Goal: Navigation & Orientation: Find specific page/section

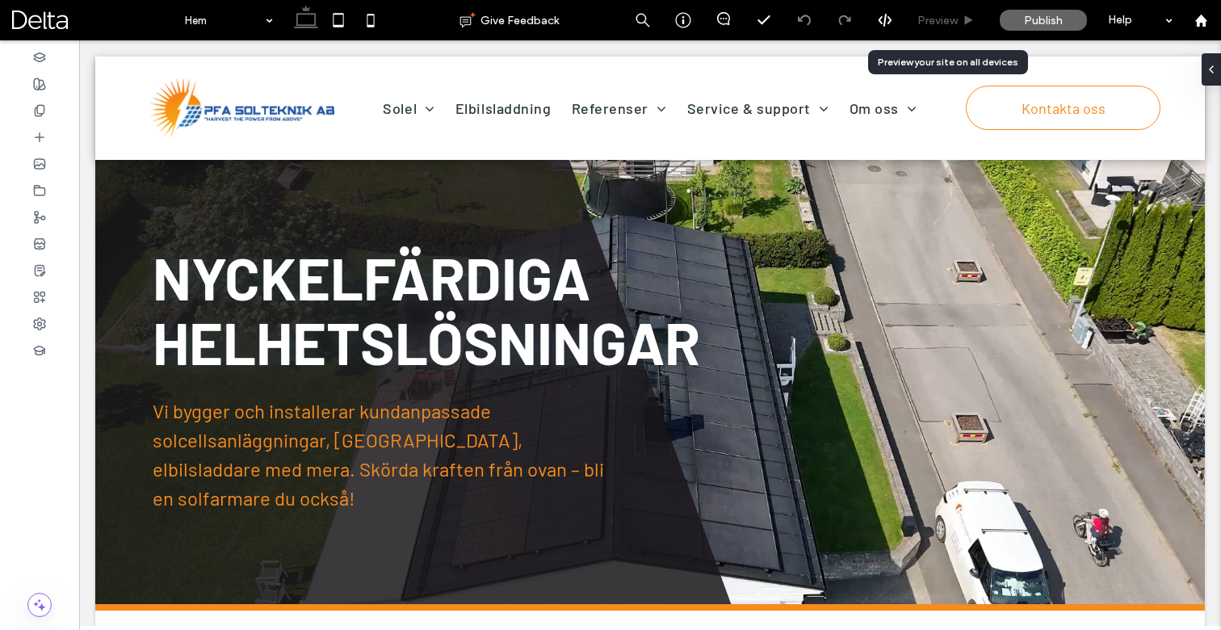
click at [936, 22] on span "Preview" at bounding box center [937, 21] width 40 height 14
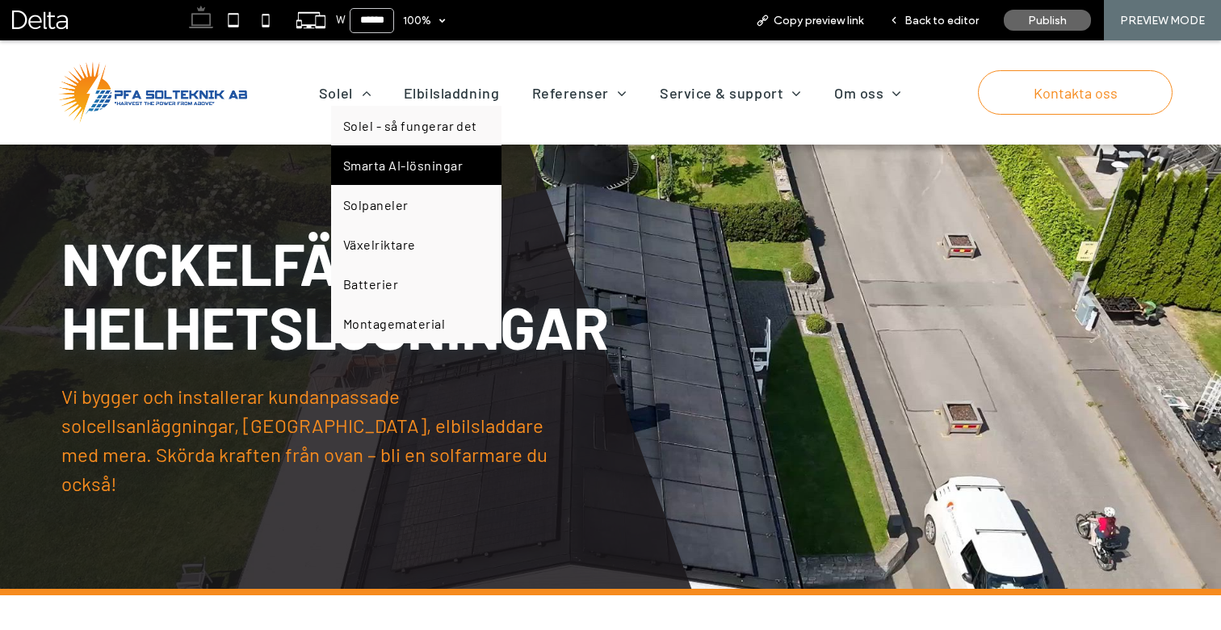
click at [374, 149] on link "Smarta AI-lösningar" at bounding box center [416, 165] width 170 height 40
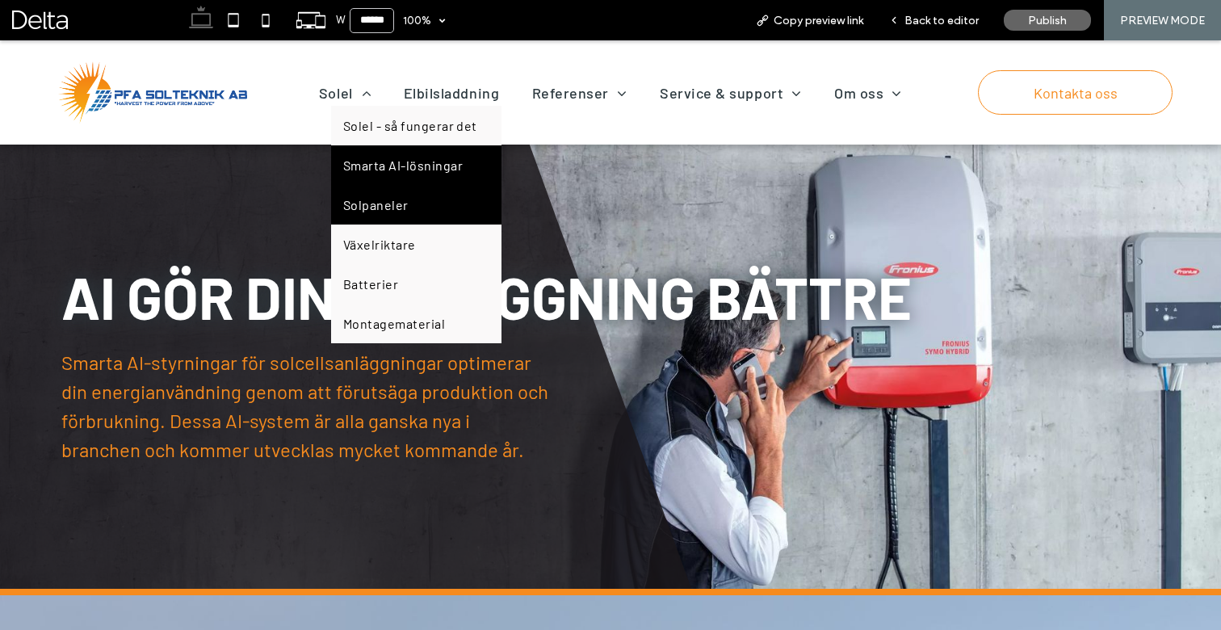
click at [371, 191] on link "Solpaneler" at bounding box center [416, 205] width 170 height 40
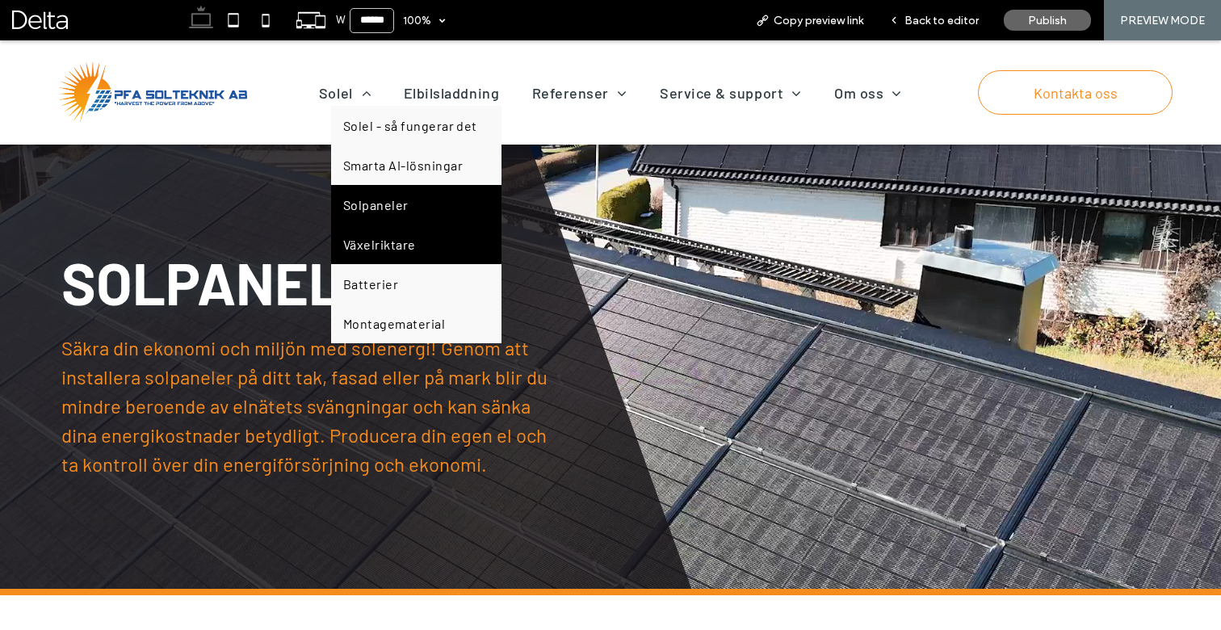
click at [362, 237] on span "Växelriktare" at bounding box center [379, 244] width 73 height 15
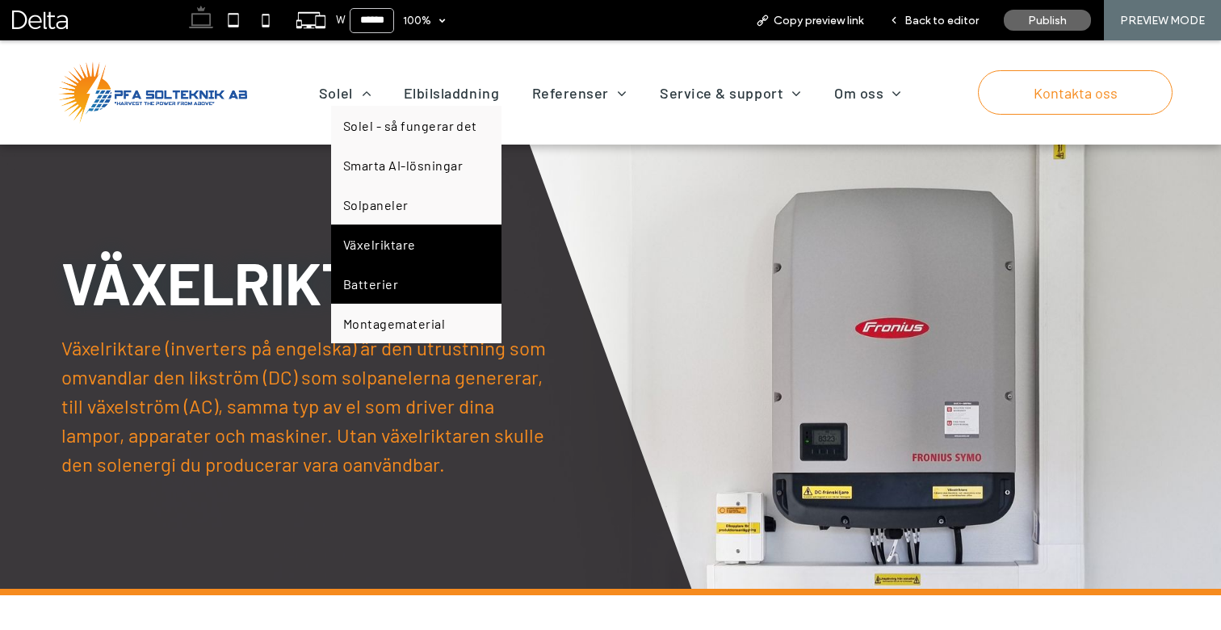
click at [376, 288] on span "Batterier" at bounding box center [370, 283] width 55 height 15
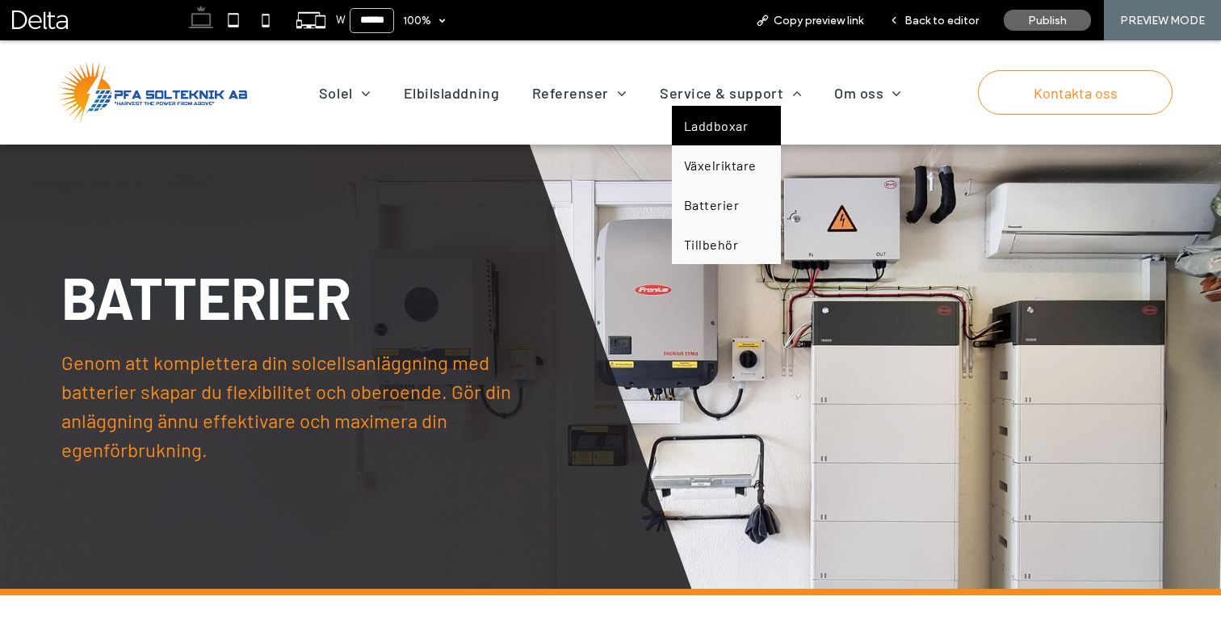
click at [739, 111] on link "Laddboxar" at bounding box center [726, 126] width 109 height 40
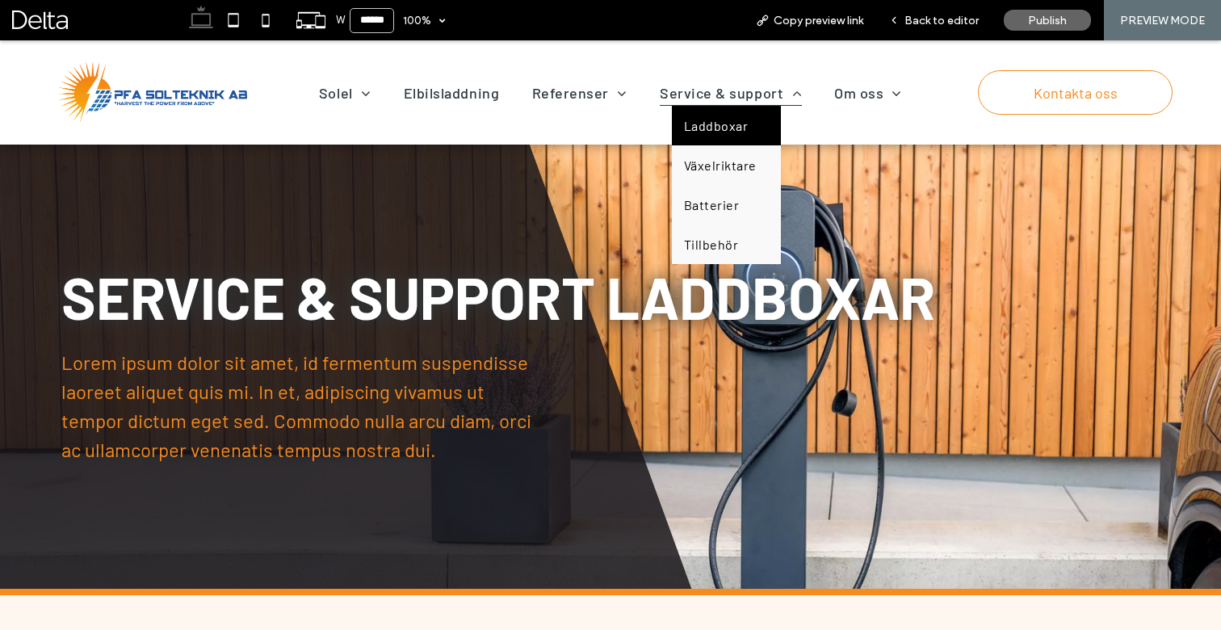
click at [740, 93] on span "Service & support" at bounding box center [731, 93] width 142 height 26
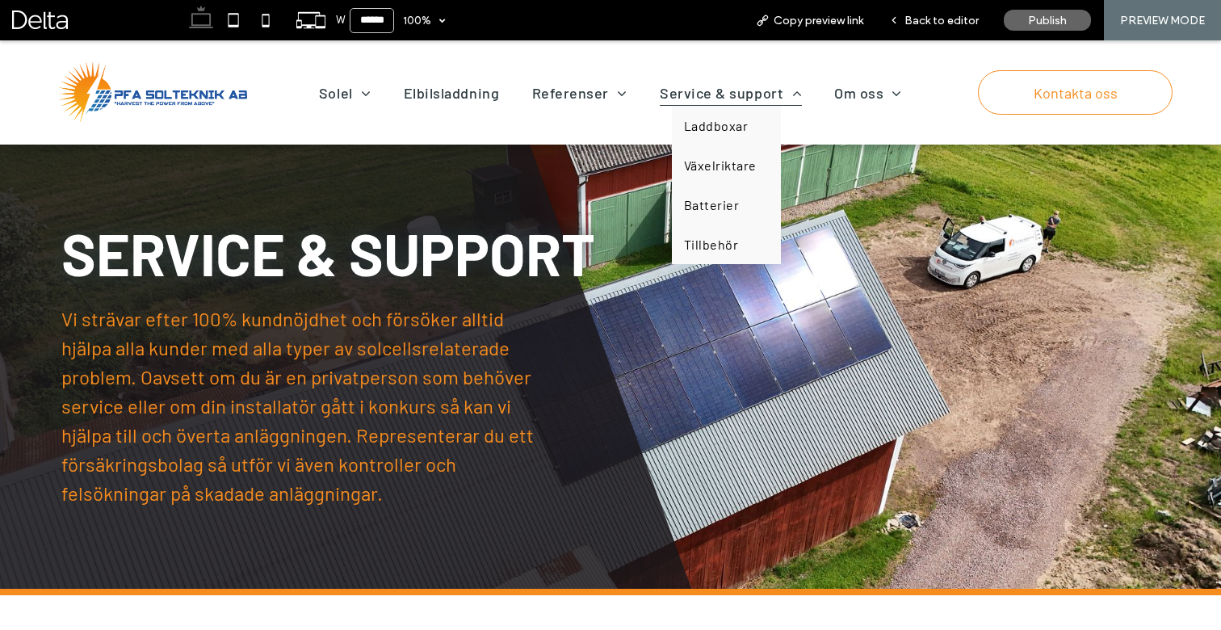
click at [740, 95] on span "Service & support" at bounding box center [731, 93] width 142 height 26
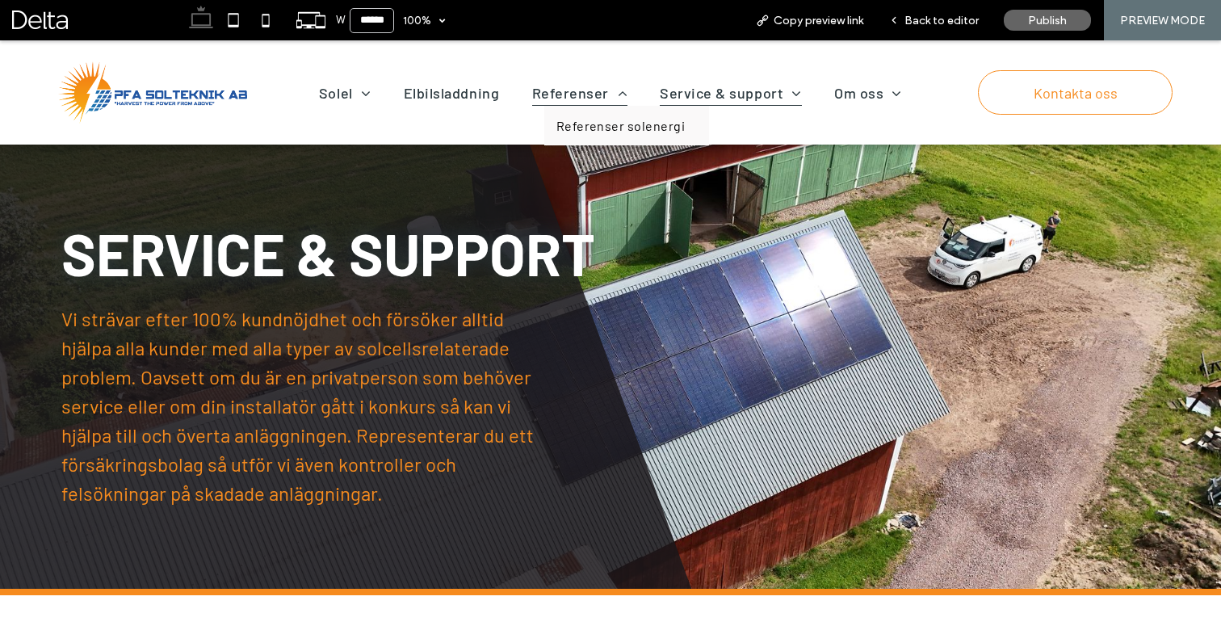
click at [596, 94] on span "Referenser" at bounding box center [579, 93] width 95 height 26
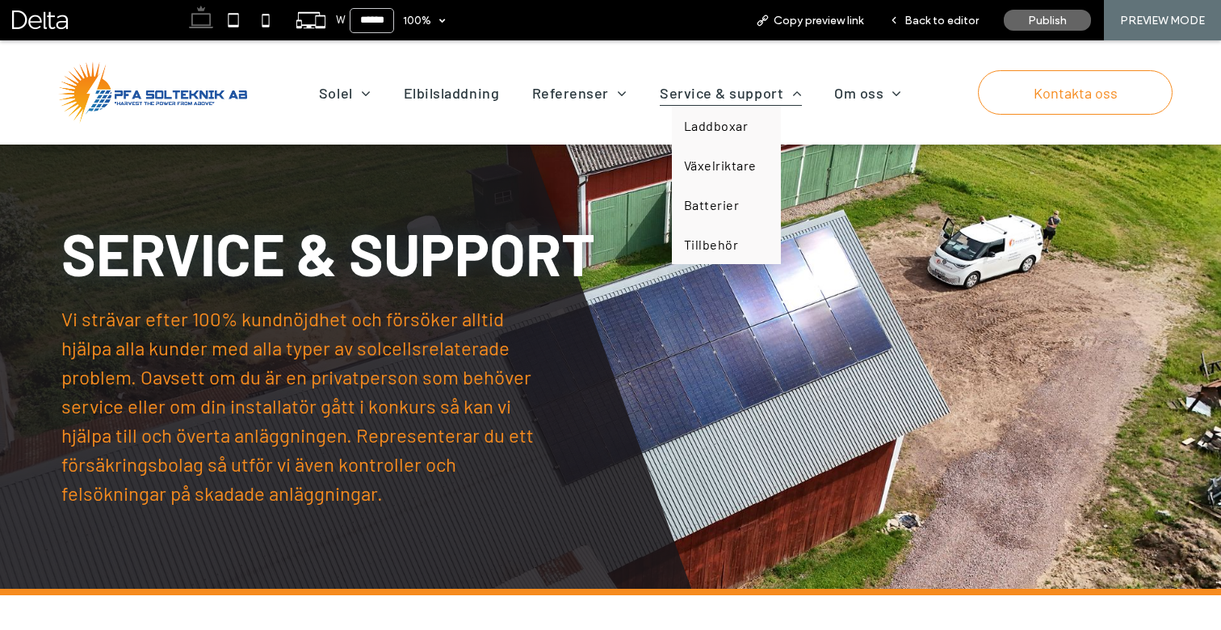
click at [678, 87] on span "Service & support" at bounding box center [731, 93] width 142 height 26
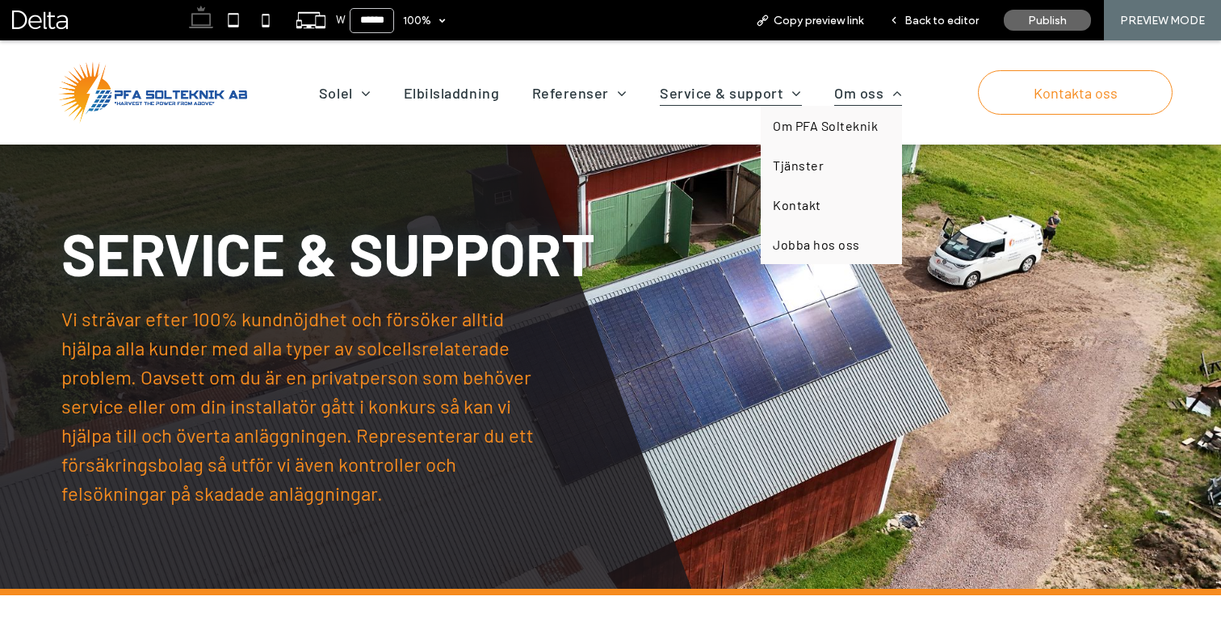
click at [840, 95] on span "Om oss" at bounding box center [868, 93] width 68 height 26
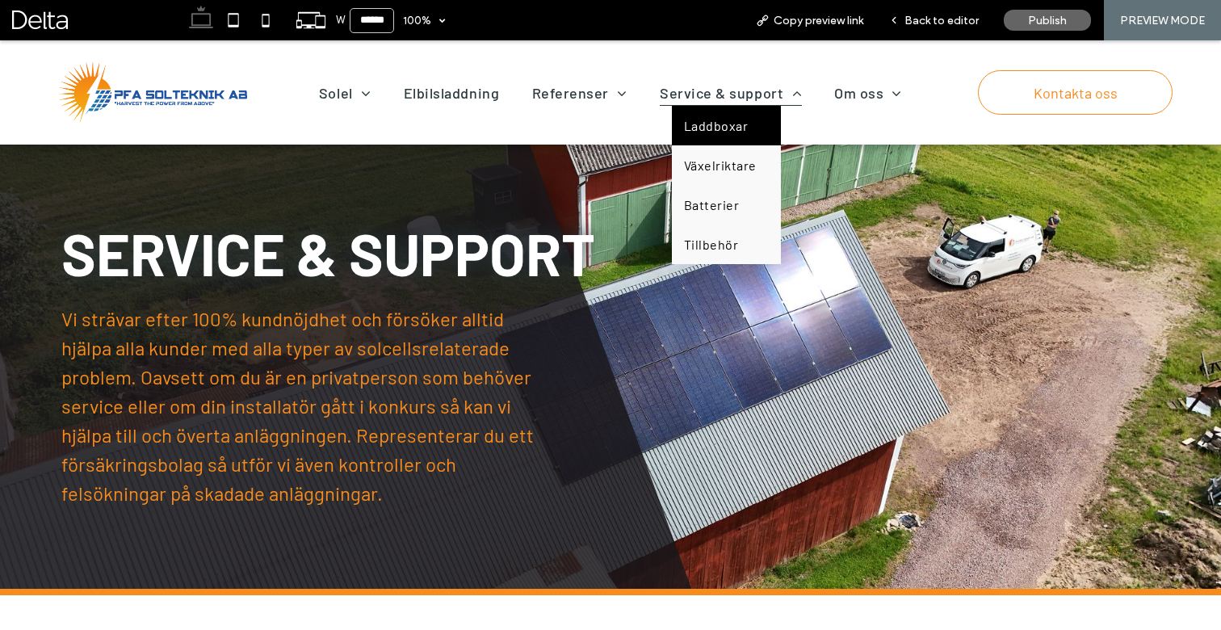
click at [744, 124] on span "Laddboxar" at bounding box center [716, 125] width 64 height 15
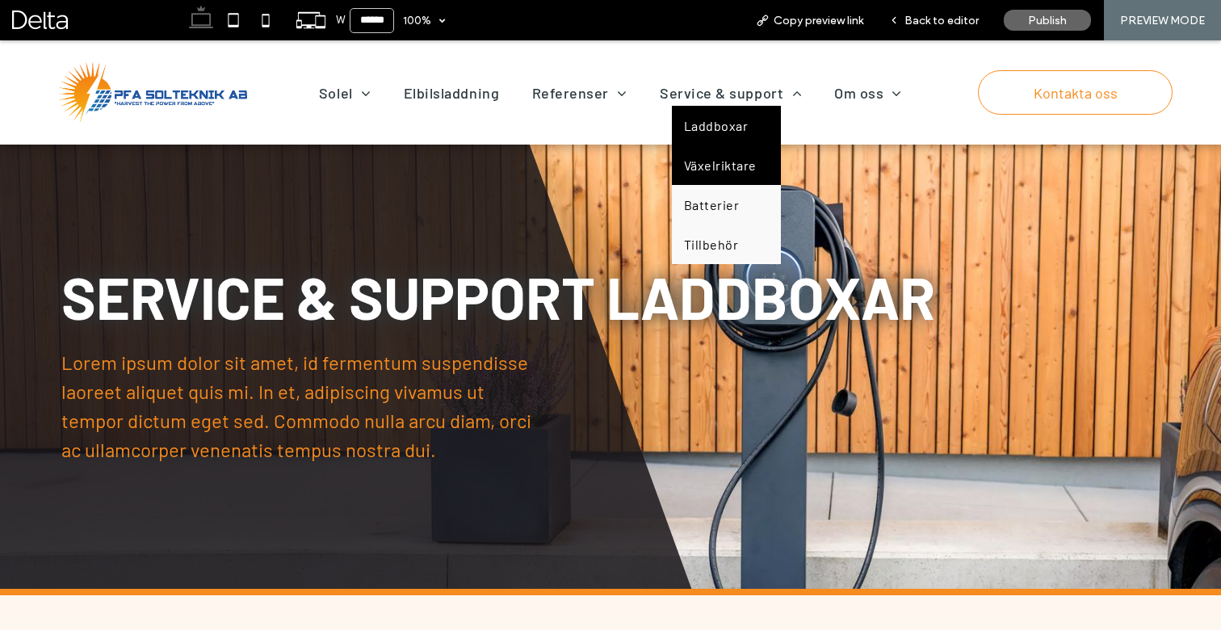
click at [706, 158] on span "Växelriktare" at bounding box center [720, 164] width 73 height 15
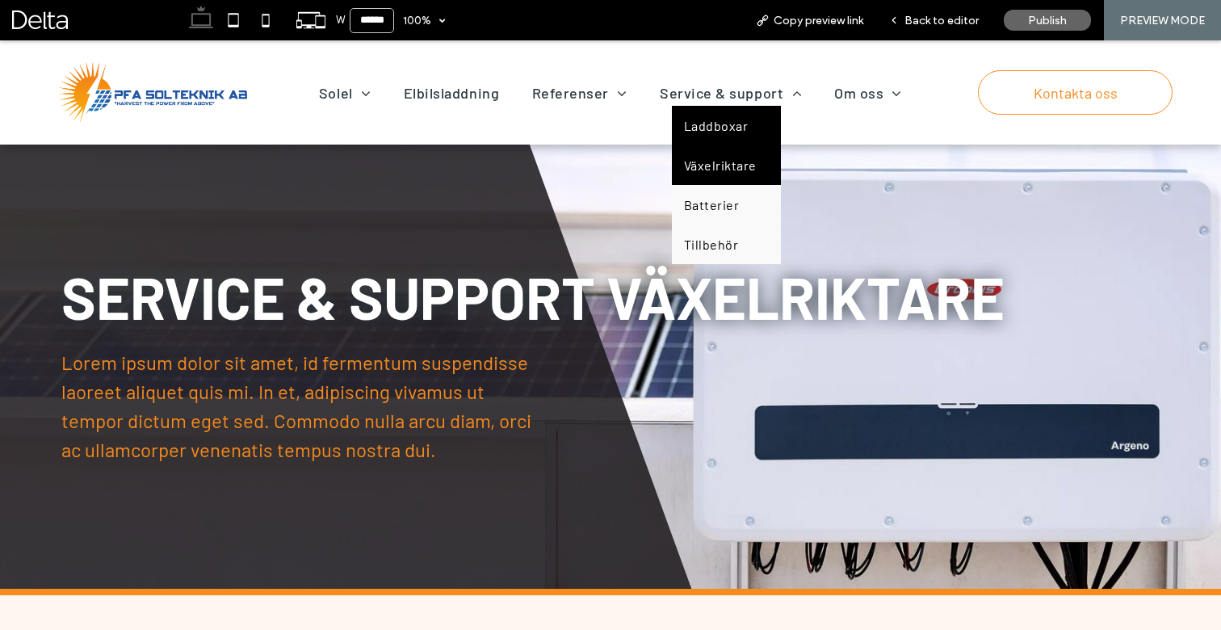
click at [711, 136] on link "Laddboxar" at bounding box center [726, 126] width 109 height 40
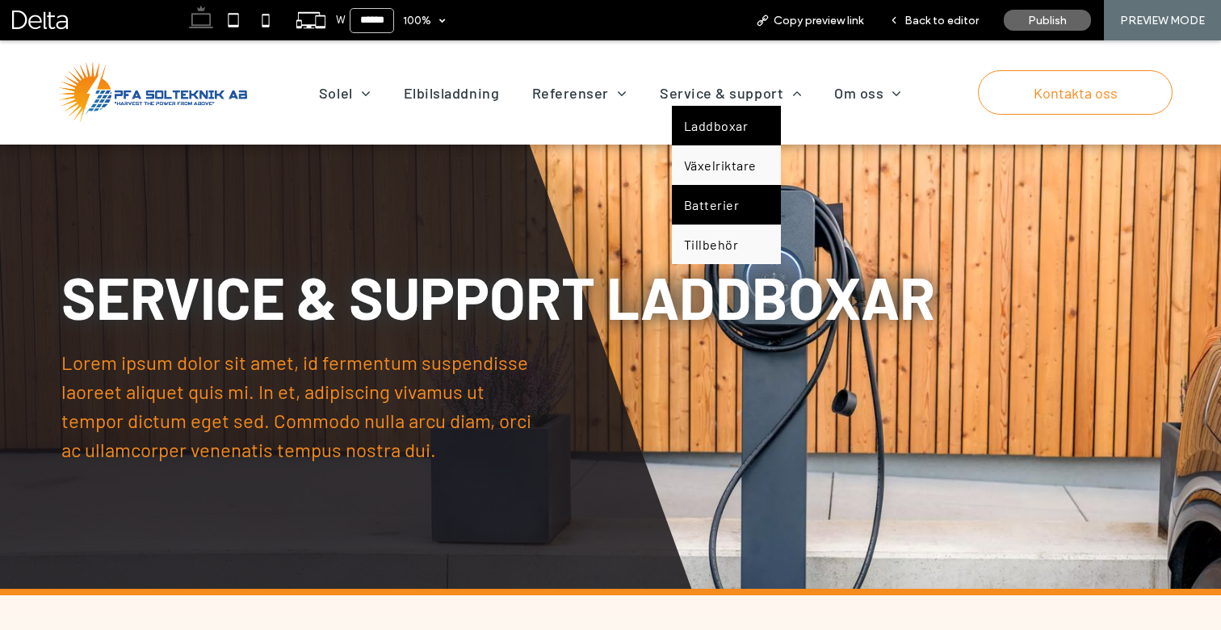
click at [698, 220] on link "Batterier" at bounding box center [726, 205] width 109 height 40
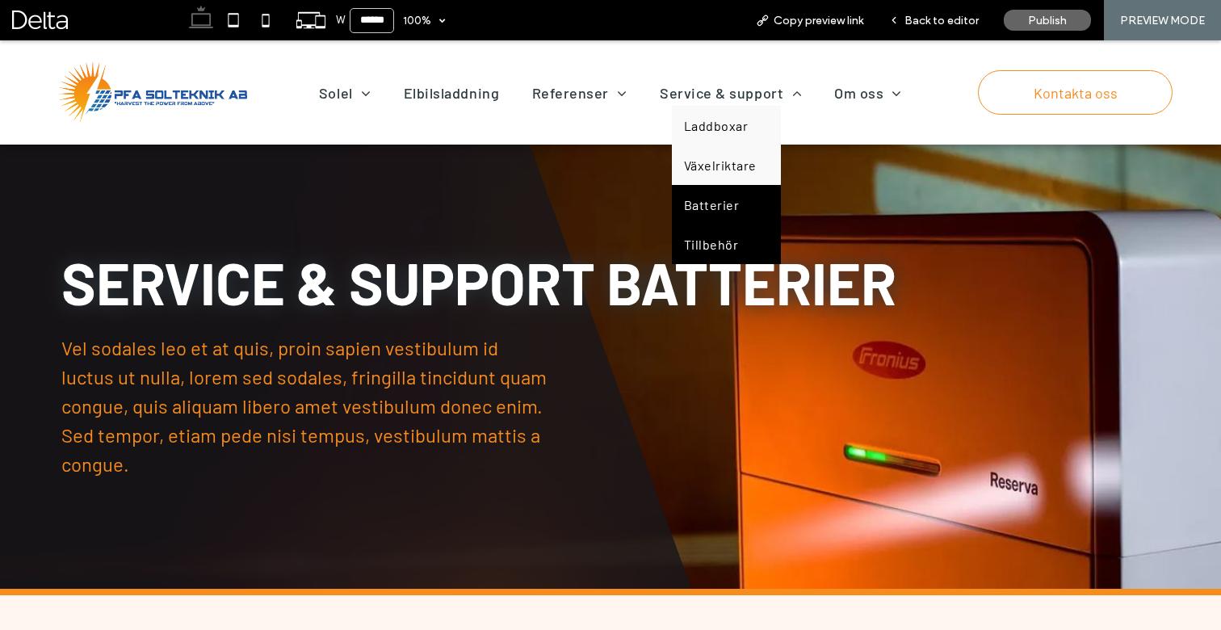
click at [718, 245] on span "Tillbehör" at bounding box center [711, 244] width 54 height 15
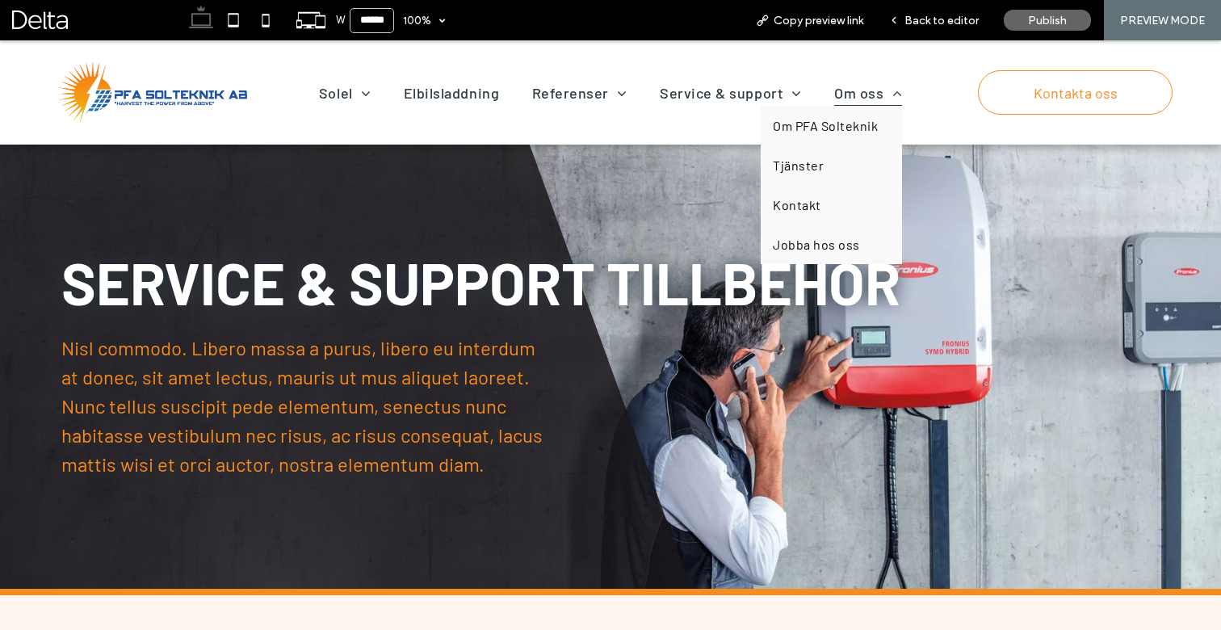
click at [875, 95] on span "Om oss" at bounding box center [868, 93] width 68 height 26
click at [848, 125] on span "Om PFA Solteknik" at bounding box center [825, 125] width 105 height 15
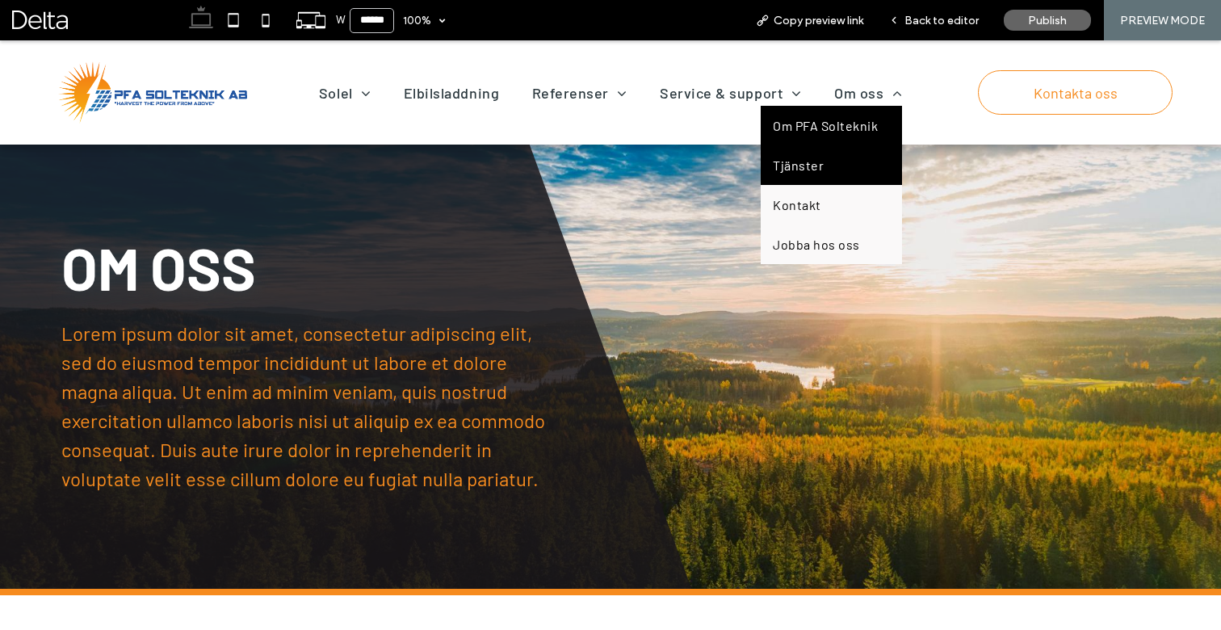
click at [814, 164] on span "Tjänster" at bounding box center [798, 164] width 51 height 15
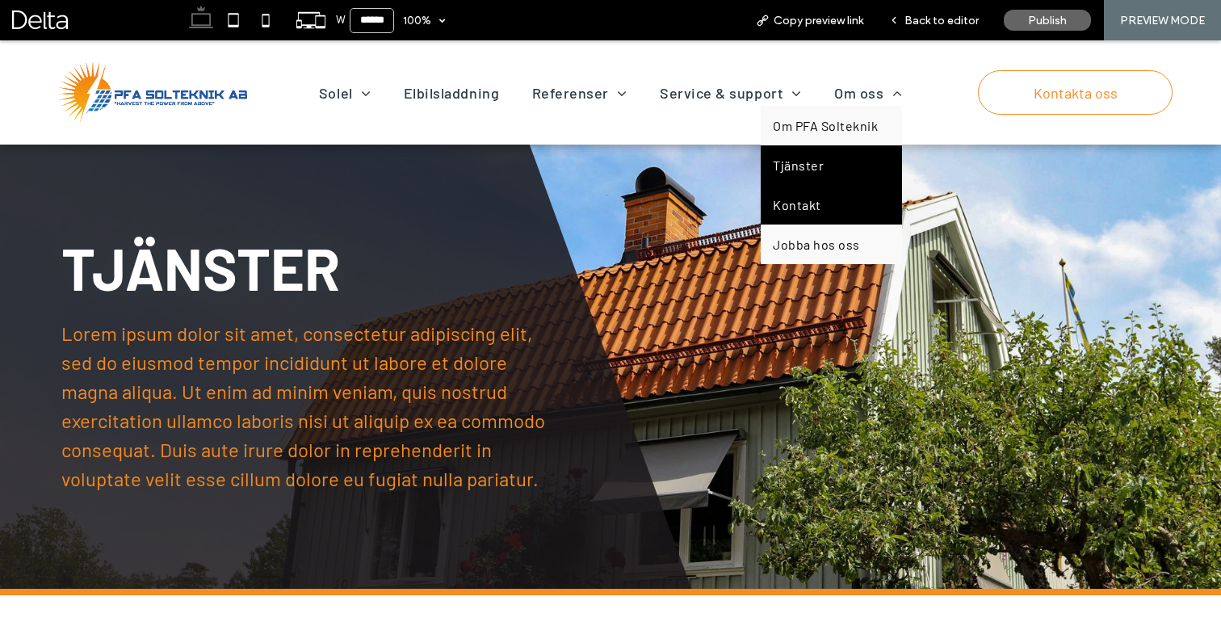
click at [817, 192] on link "Kontakt" at bounding box center [830, 205] width 141 height 40
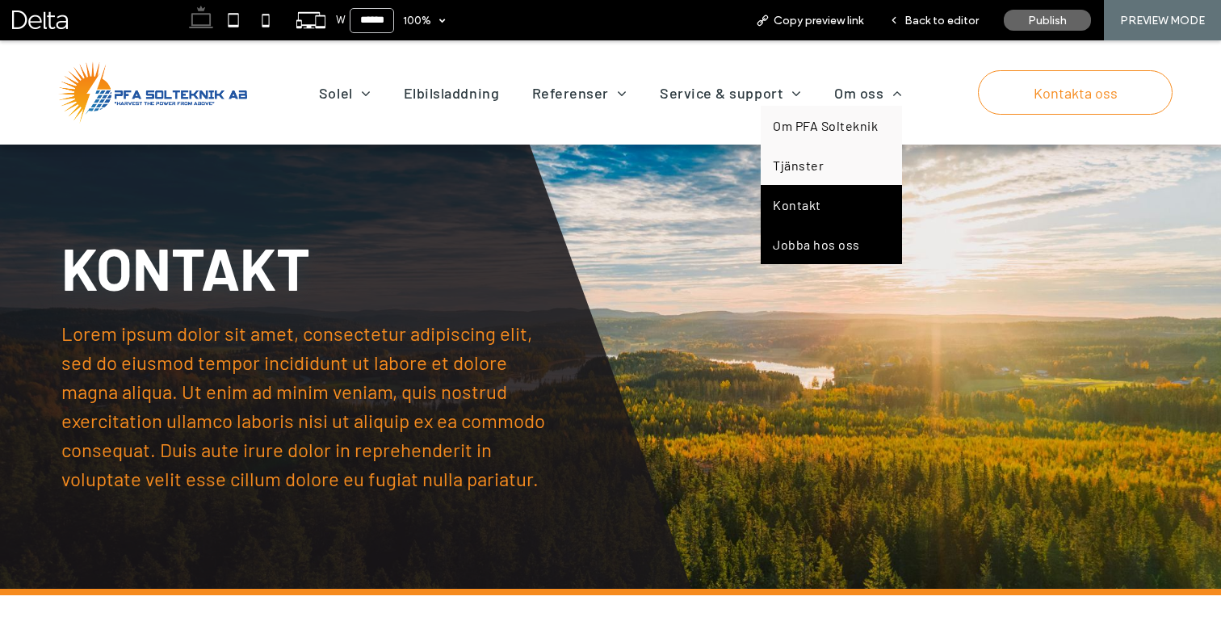
click at [827, 238] on span "Jobba hos oss" at bounding box center [816, 244] width 86 height 15
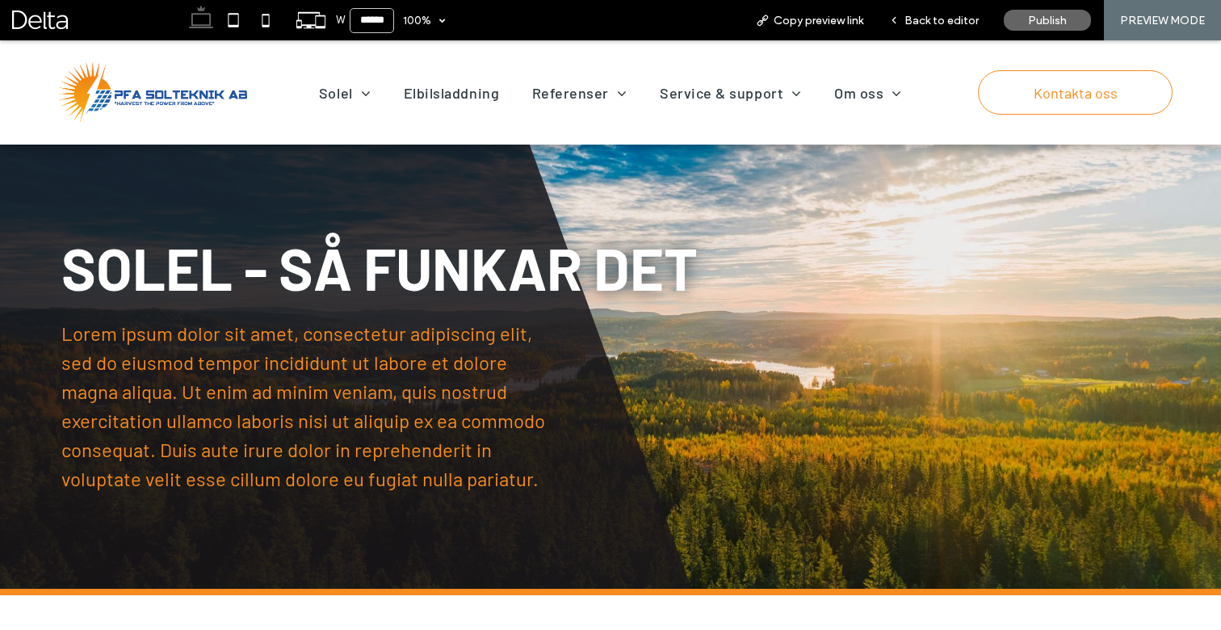
click at [203, 103] on img at bounding box center [152, 92] width 189 height 62
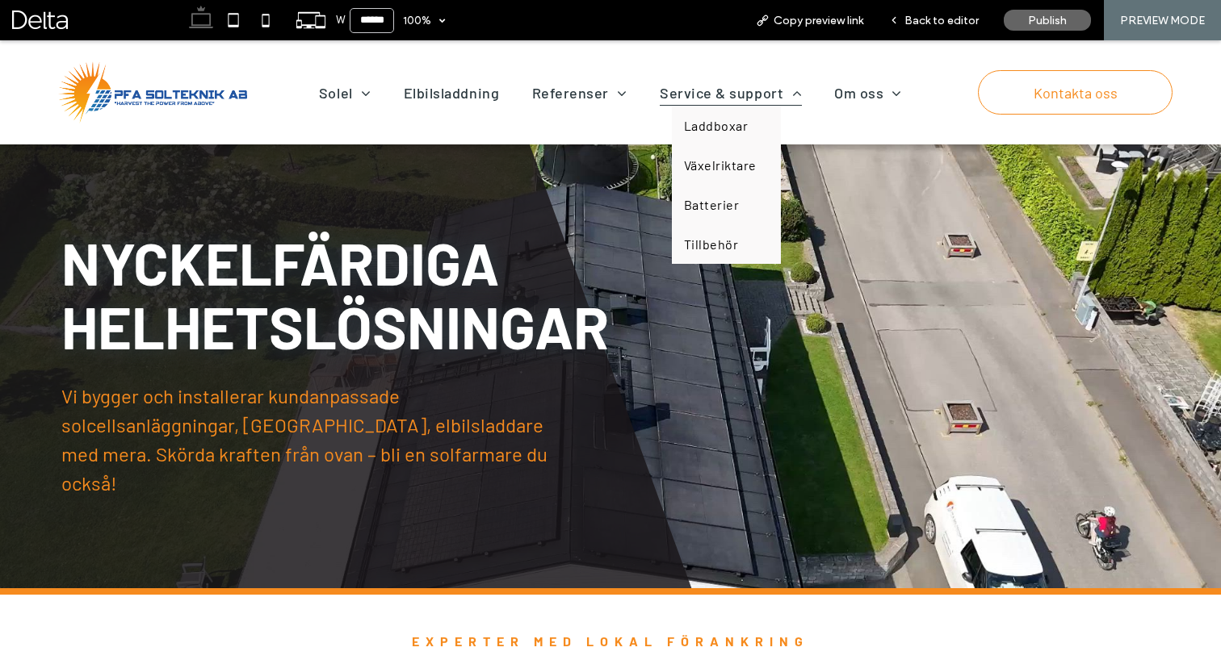
click at [700, 98] on span "Service & support" at bounding box center [731, 93] width 142 height 26
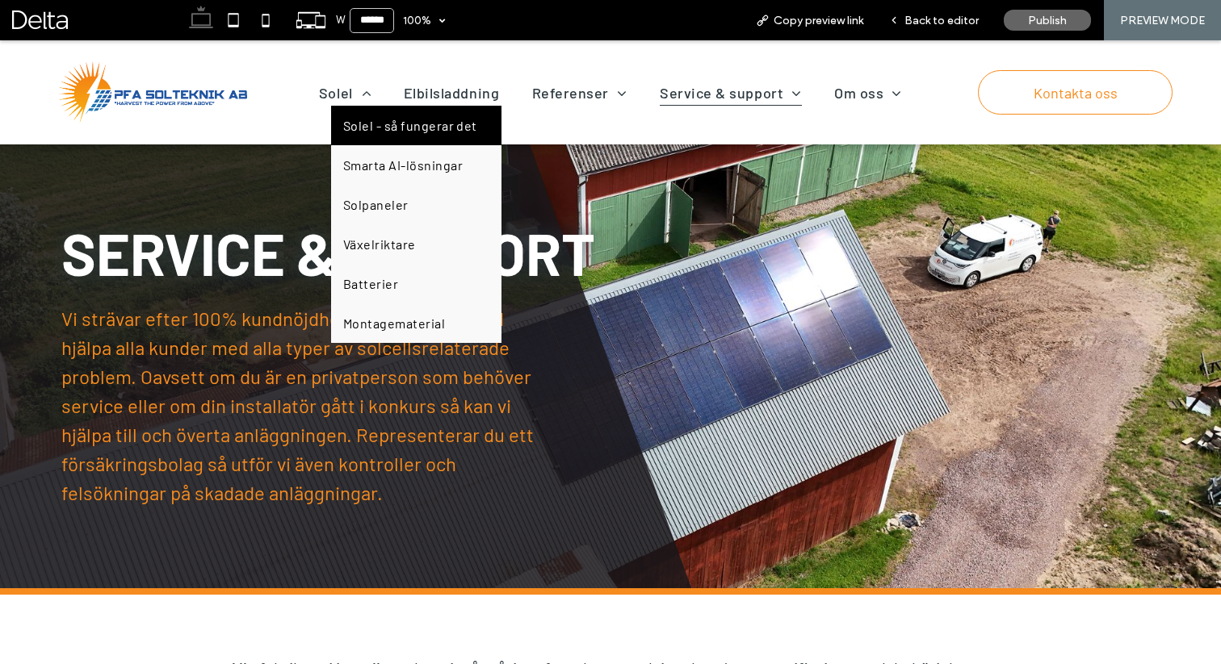
click at [350, 125] on span "Solel - så fungerar det" at bounding box center [410, 125] width 134 height 15
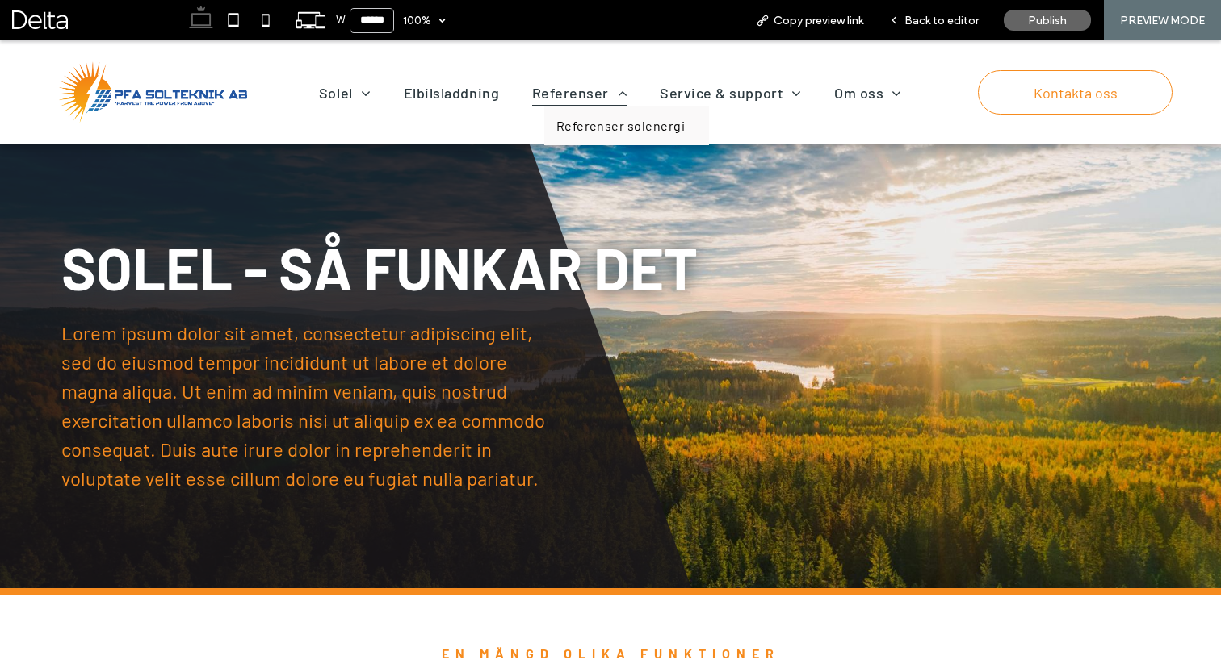
click at [600, 89] on span "Referenser" at bounding box center [579, 93] width 95 height 26
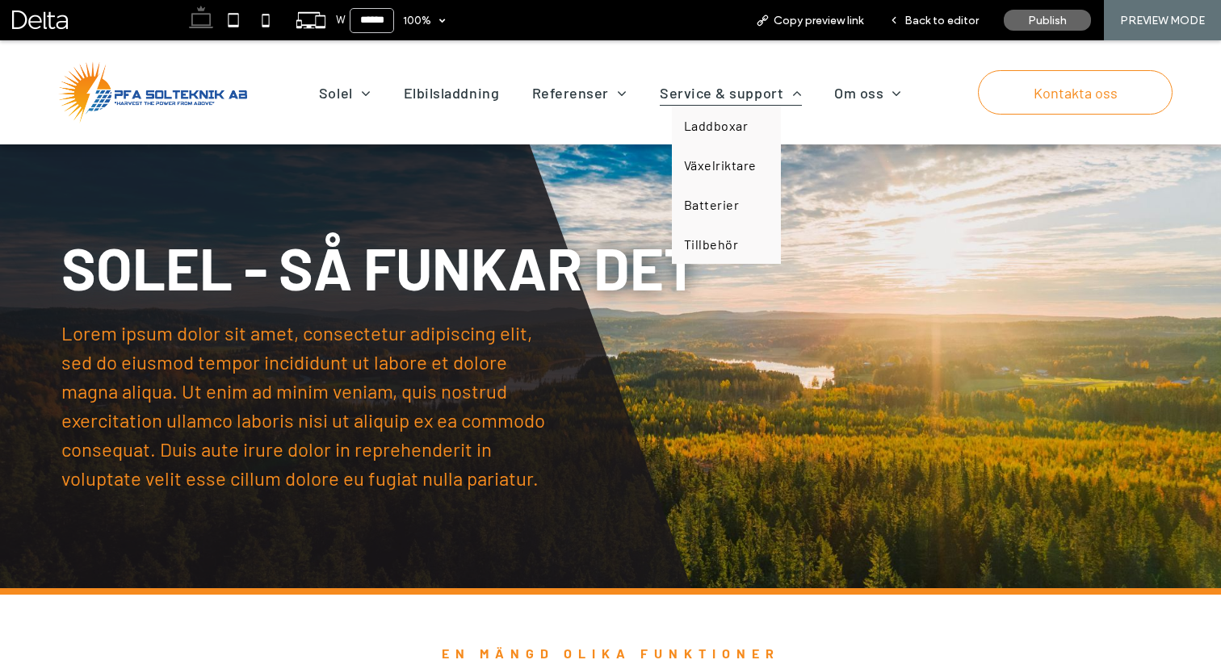
click at [701, 94] on span "Service & support" at bounding box center [731, 93] width 142 height 26
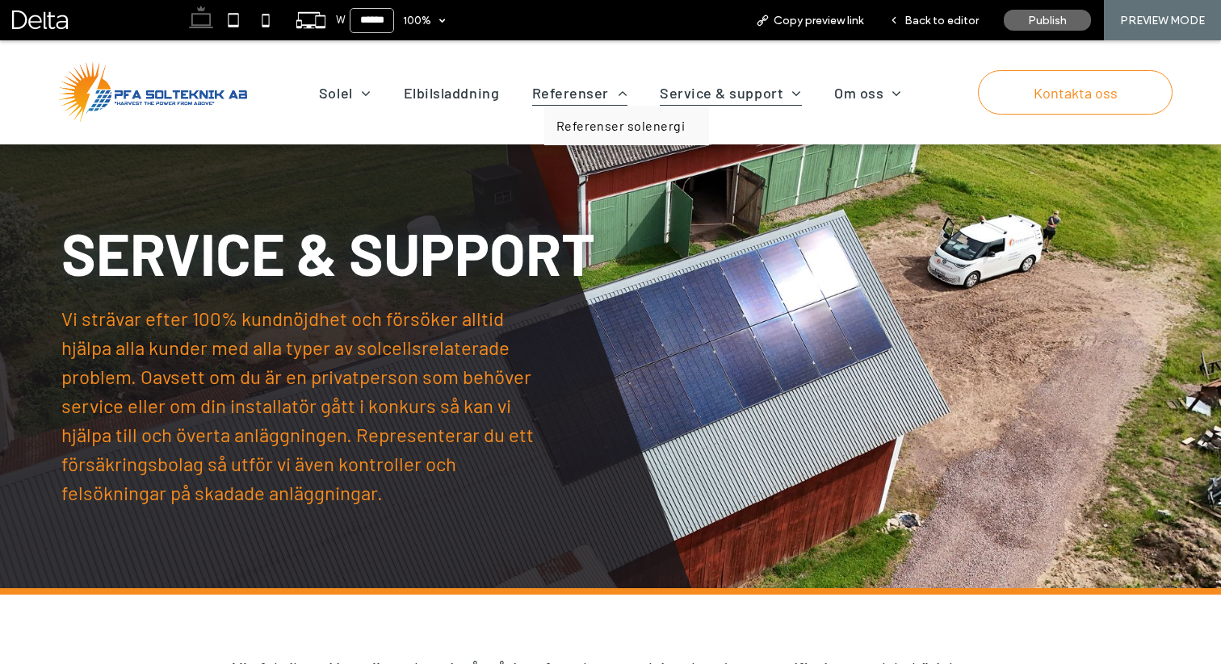
click at [590, 94] on span "Referenser" at bounding box center [579, 93] width 95 height 26
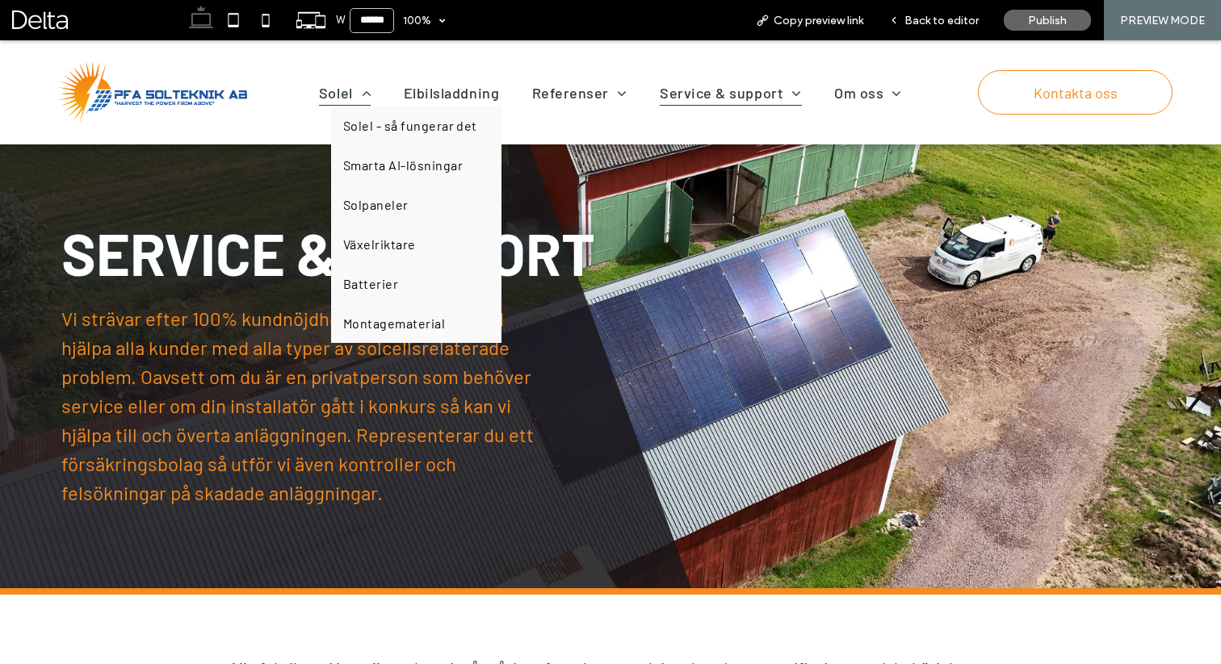
click at [337, 94] on span "Solel" at bounding box center [345, 93] width 52 height 26
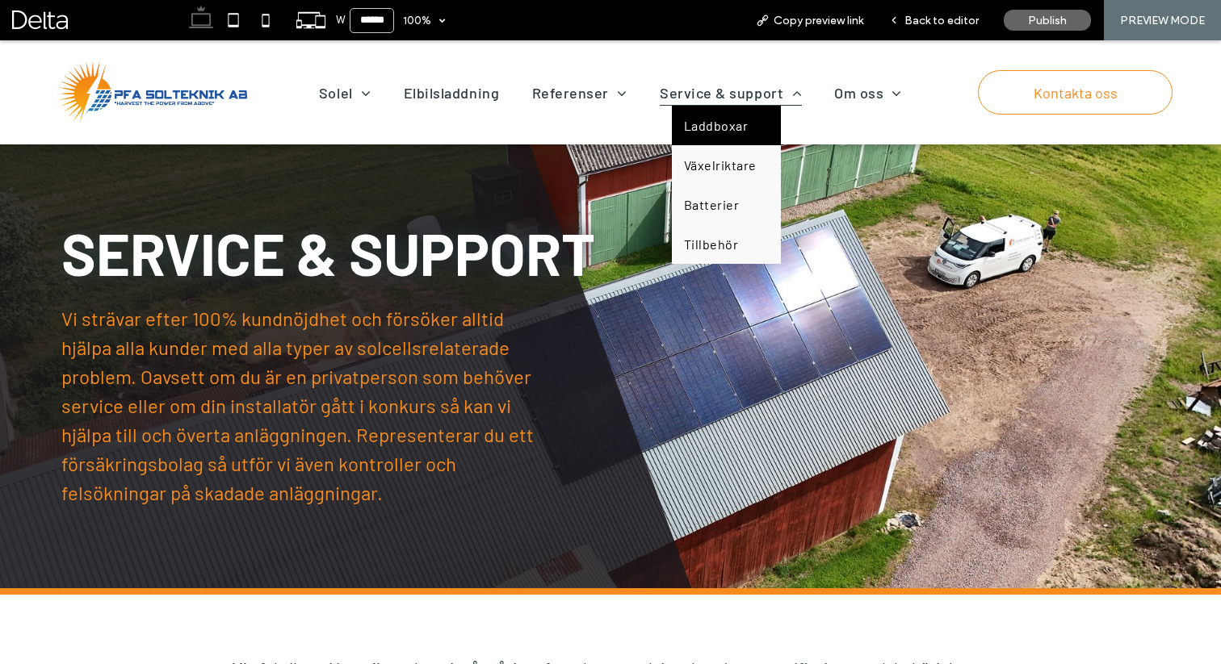
click at [718, 128] on span "Laddboxar" at bounding box center [716, 125] width 64 height 15
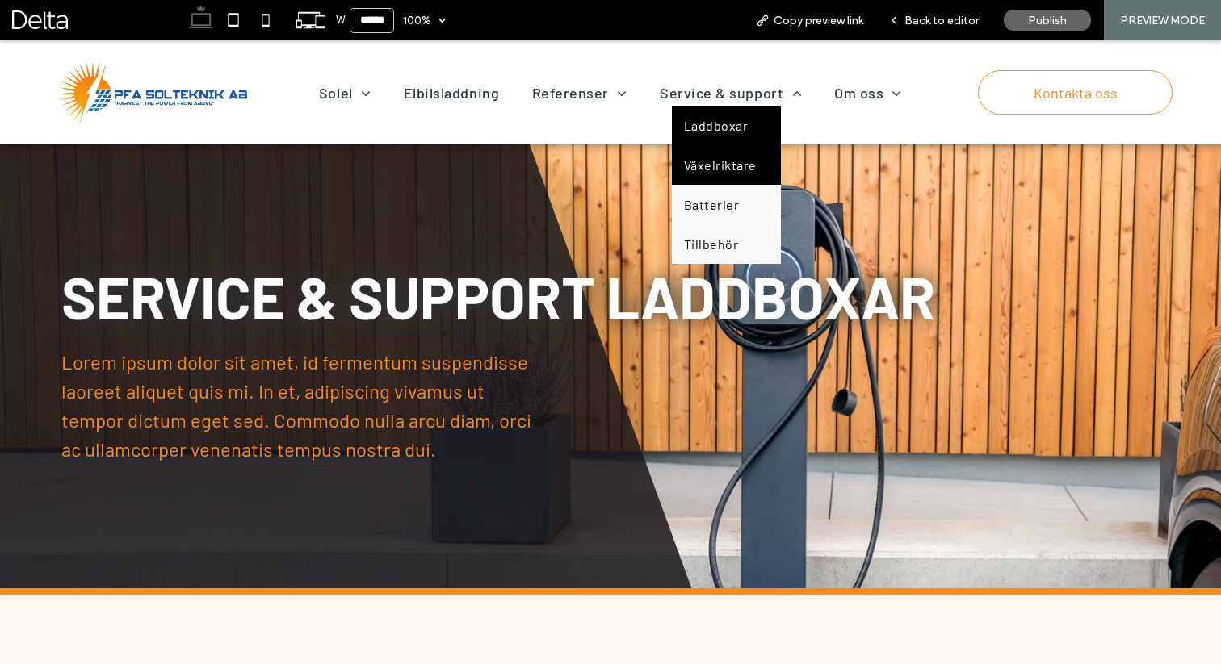
click at [726, 165] on span "Växelriktare" at bounding box center [720, 164] width 73 height 15
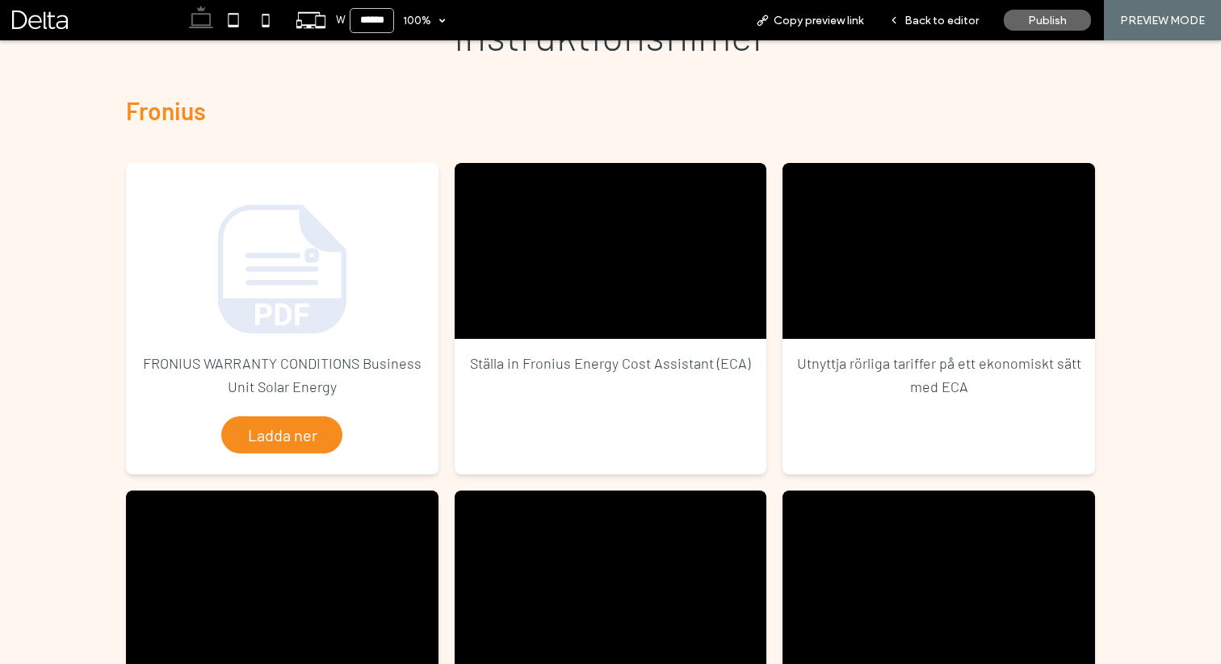
scroll to position [685, 0]
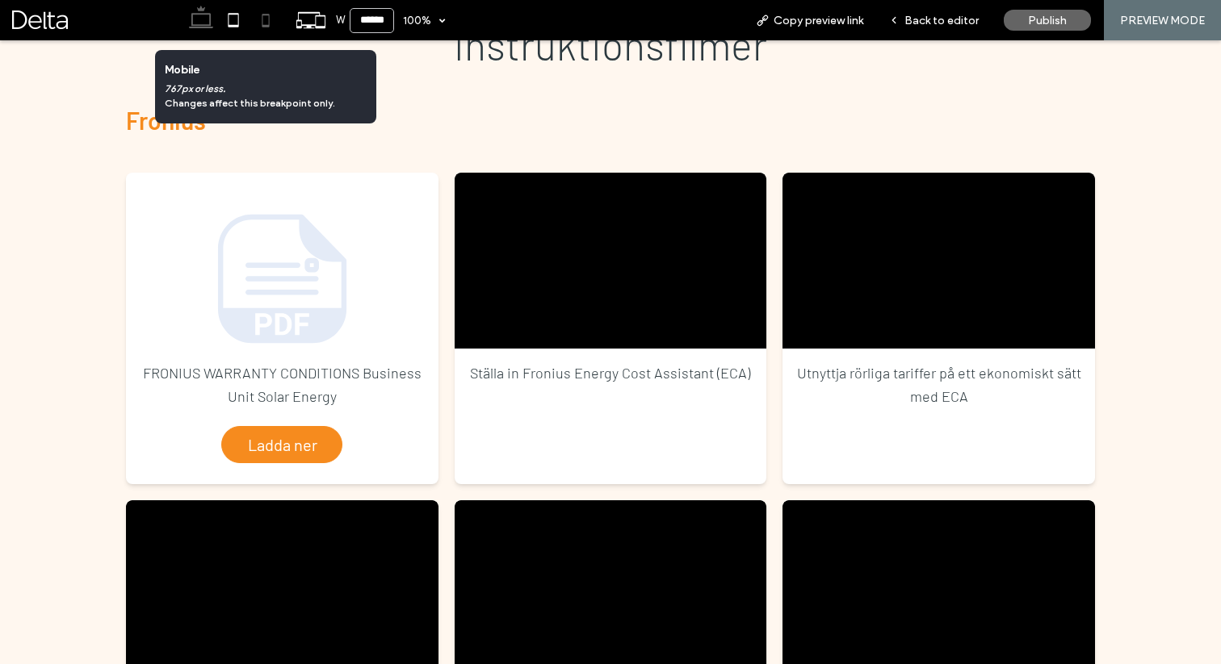
click at [265, 15] on use at bounding box center [265, 20] width 7 height 13
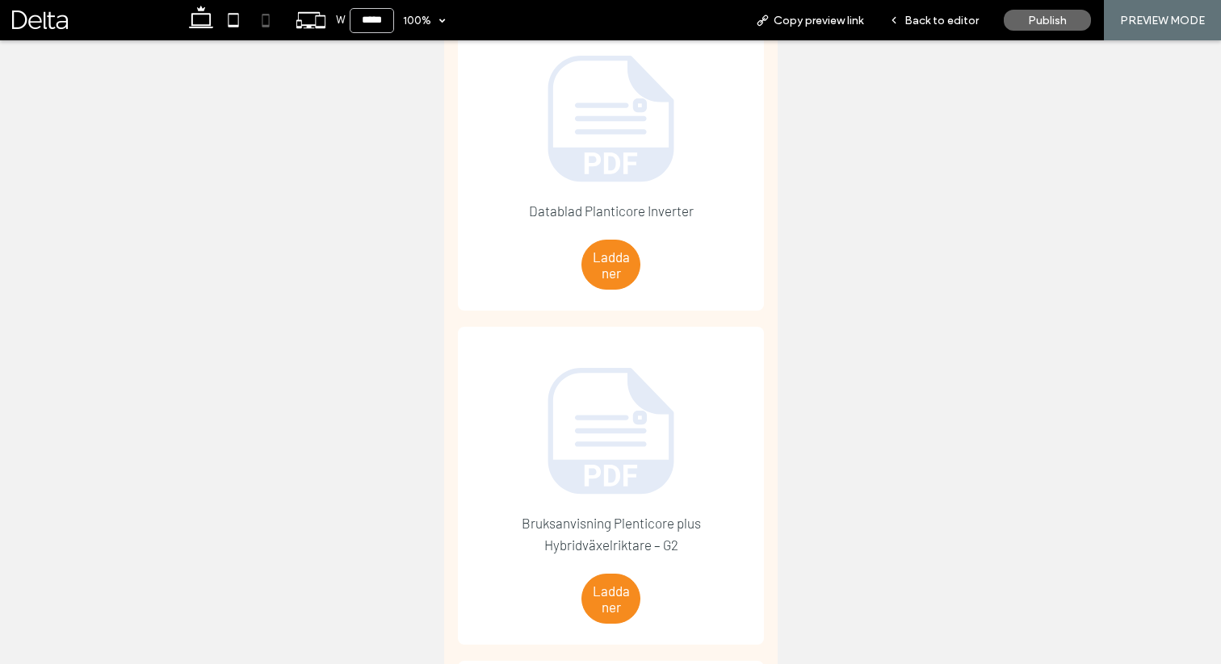
scroll to position [6203, 0]
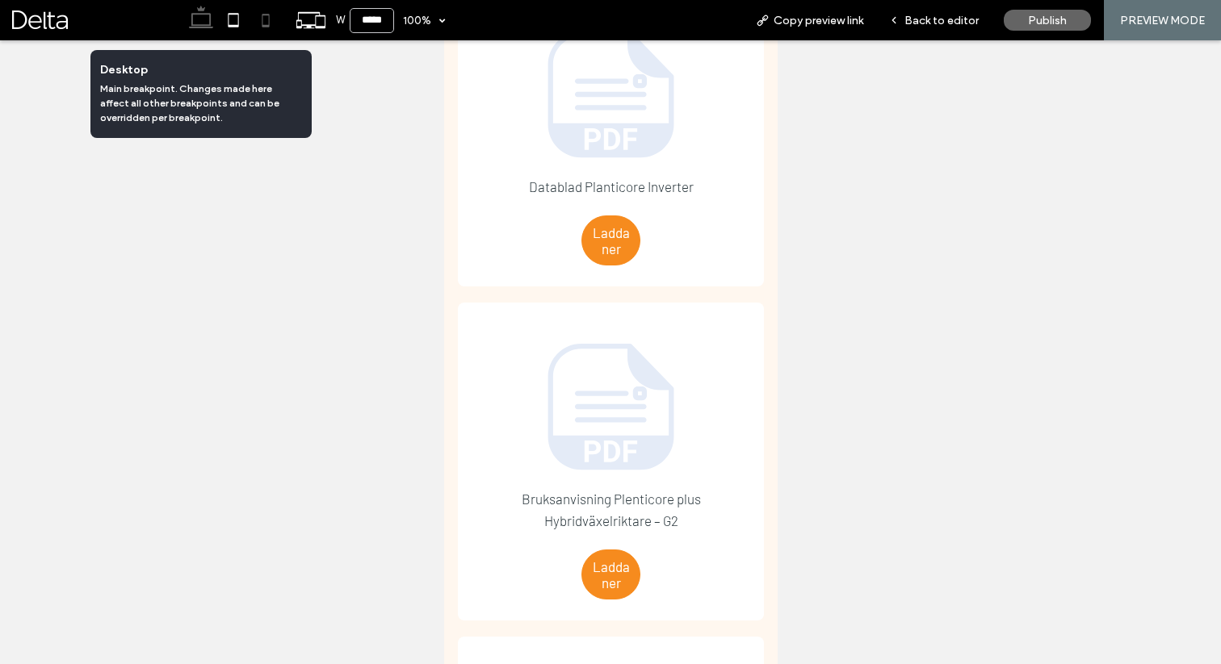
click at [207, 17] on icon at bounding box center [201, 20] width 32 height 32
type input "******"
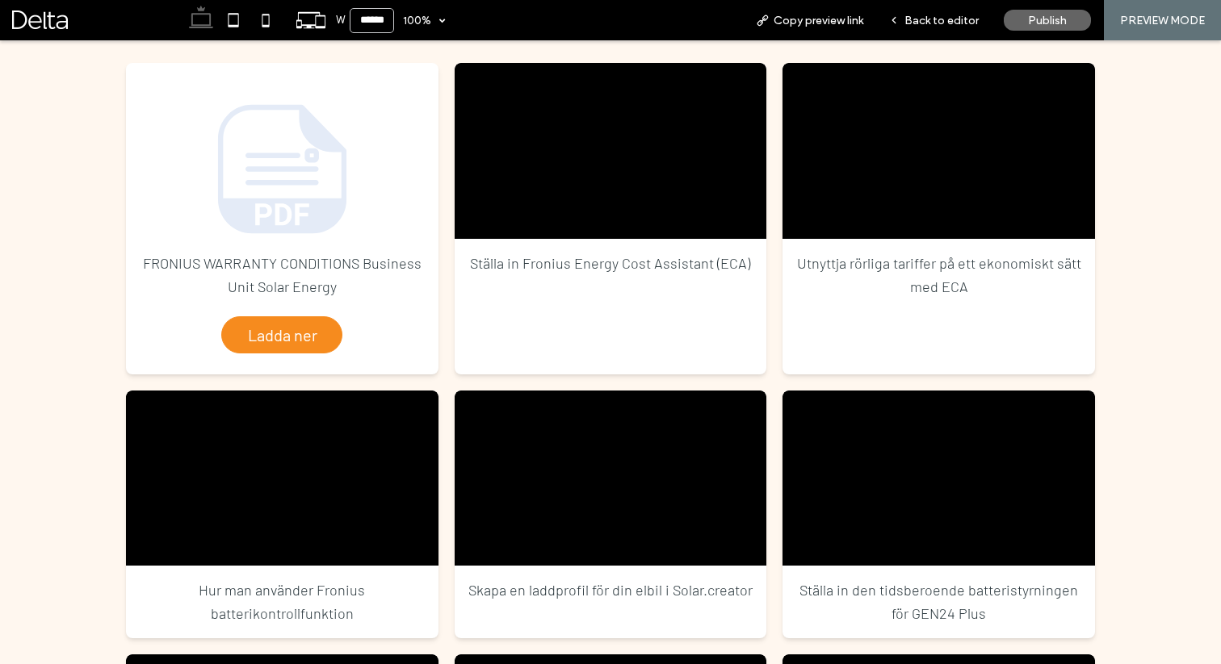
scroll to position [795, 0]
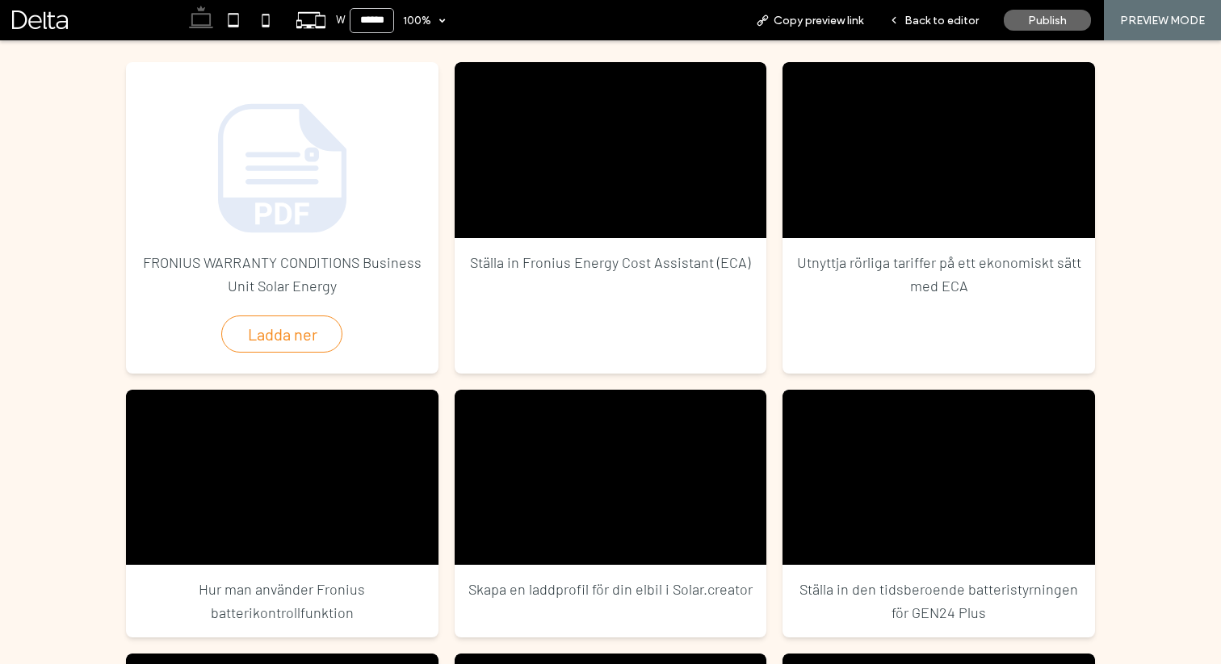
click at [287, 345] on span "Ladda ner" at bounding box center [282, 334] width 69 height 36
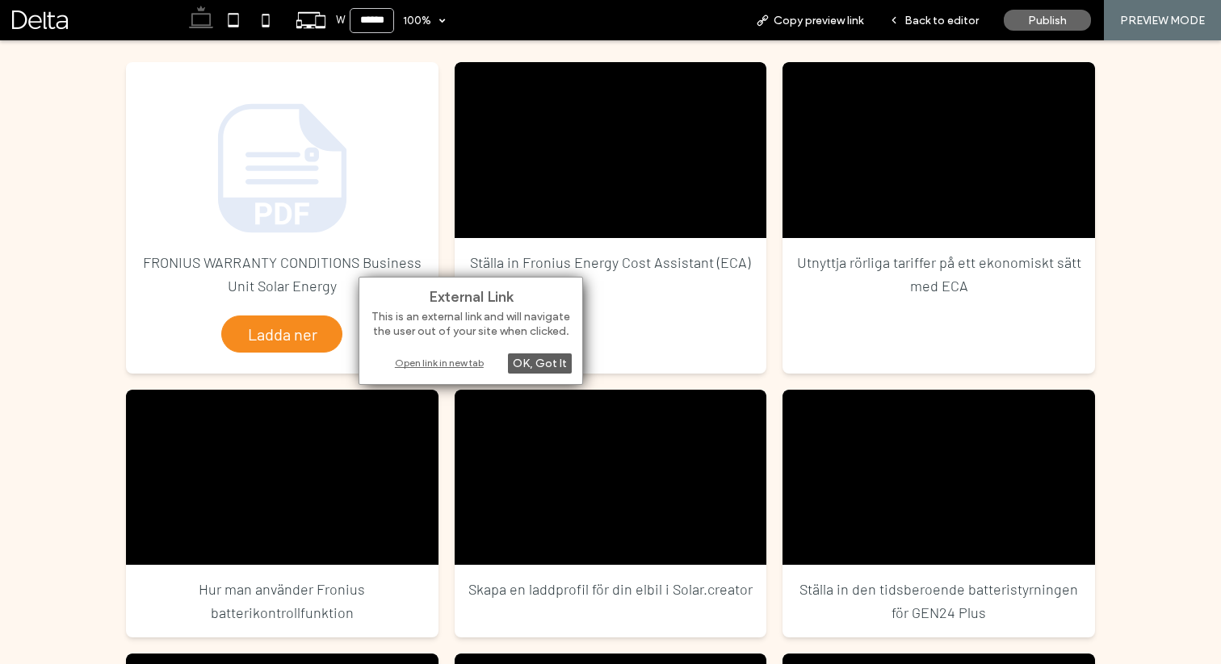
click at [530, 360] on div "OK, Got It" at bounding box center [540, 364] width 64 height 20
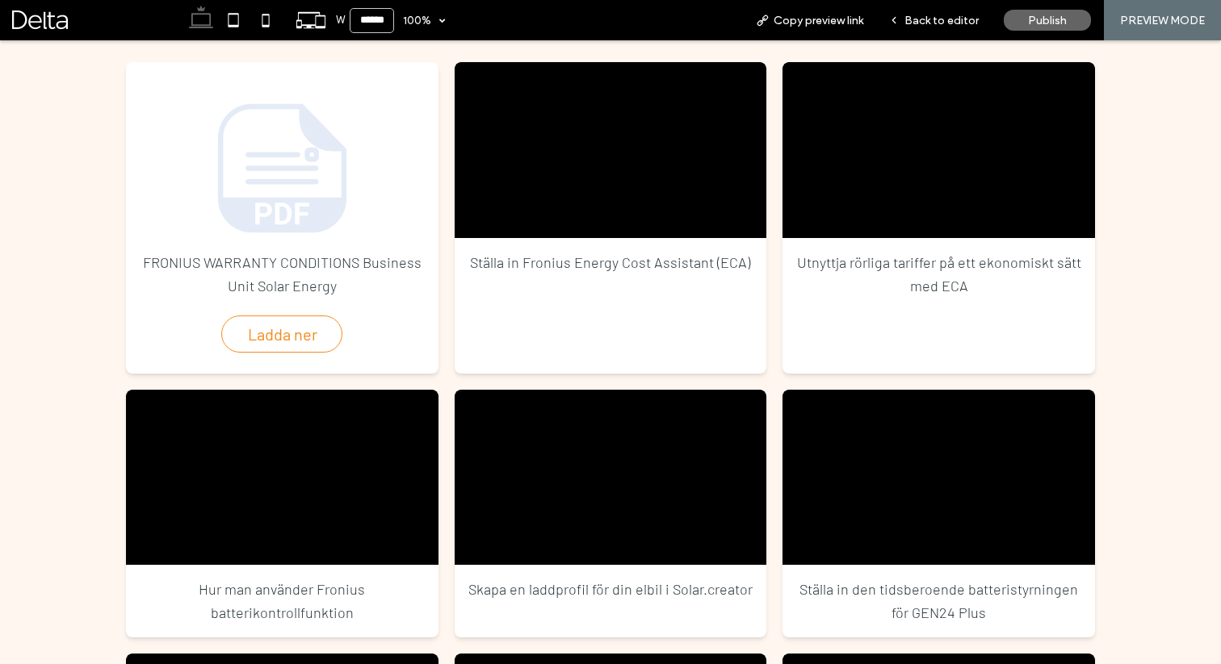
click at [329, 329] on div "Ladda ner" at bounding box center [281, 334] width 121 height 37
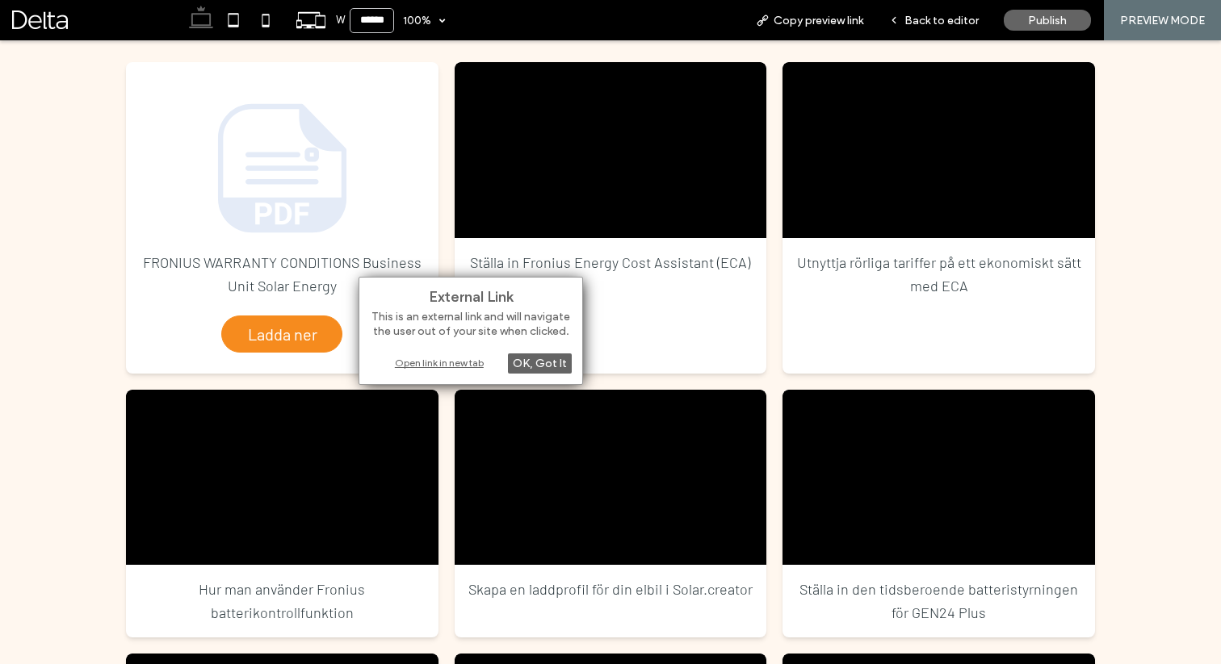
click at [409, 362] on div "Open link in new tab" at bounding box center [471, 362] width 202 height 17
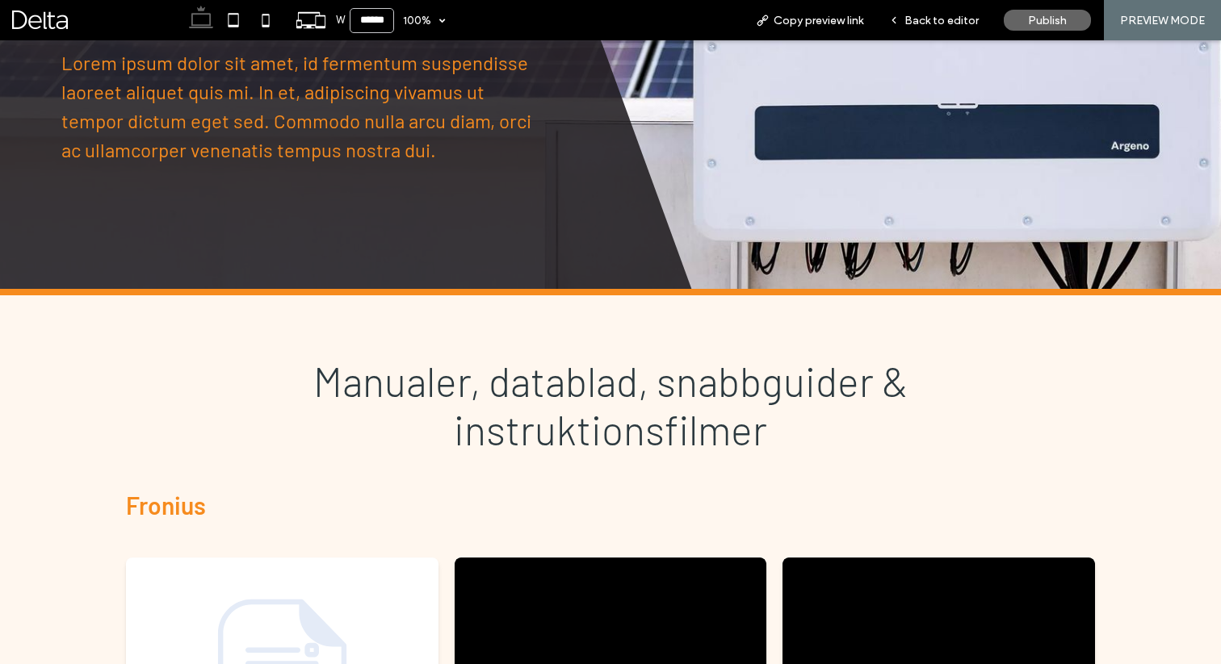
scroll to position [301, 0]
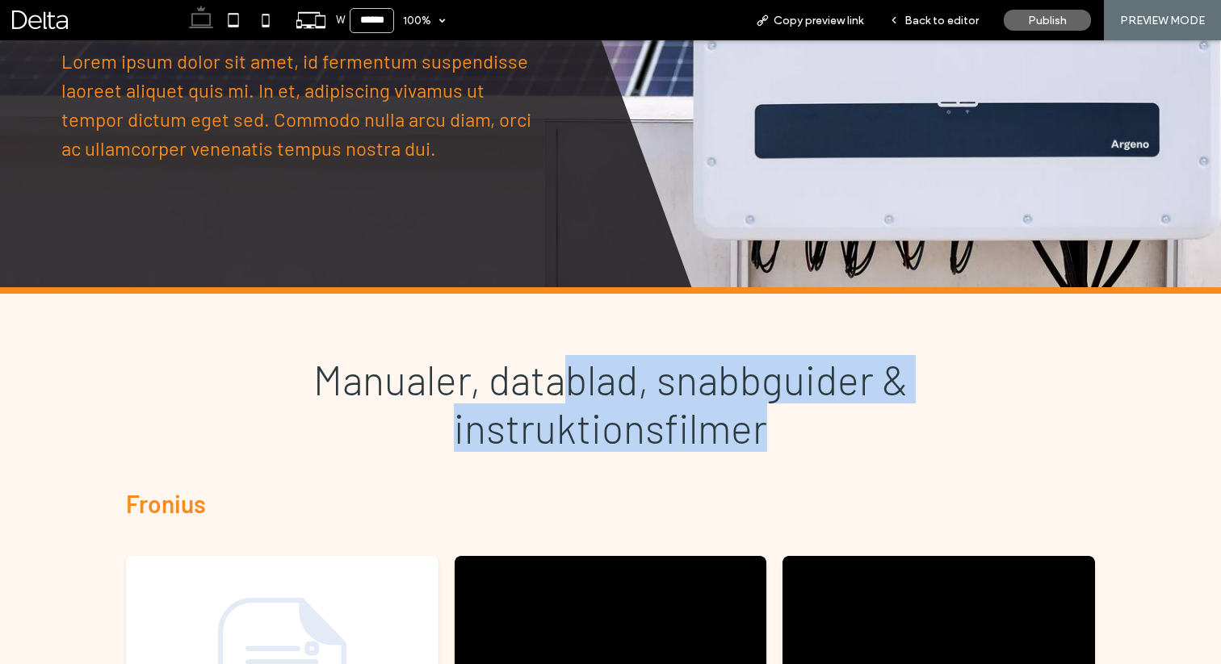
drag, startPoint x: 769, startPoint y: 438, endPoint x: 555, endPoint y: 394, distance: 217.5
click at [555, 394] on h2 "Manualer, datablad, snabbguider & instruktionsfilmer" at bounding box center [610, 403] width 797 height 97
click at [555, 394] on span "Manualer, datablad, snabbguider & instruktionsfilmer" at bounding box center [610, 403] width 594 height 97
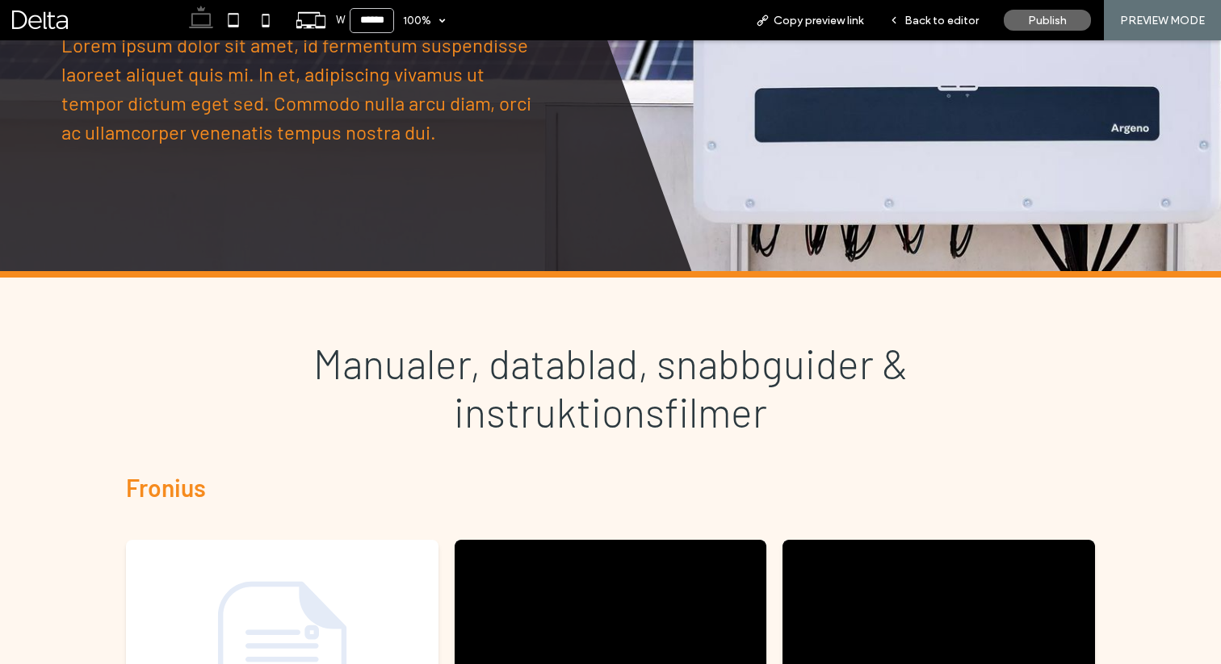
scroll to position [0, 0]
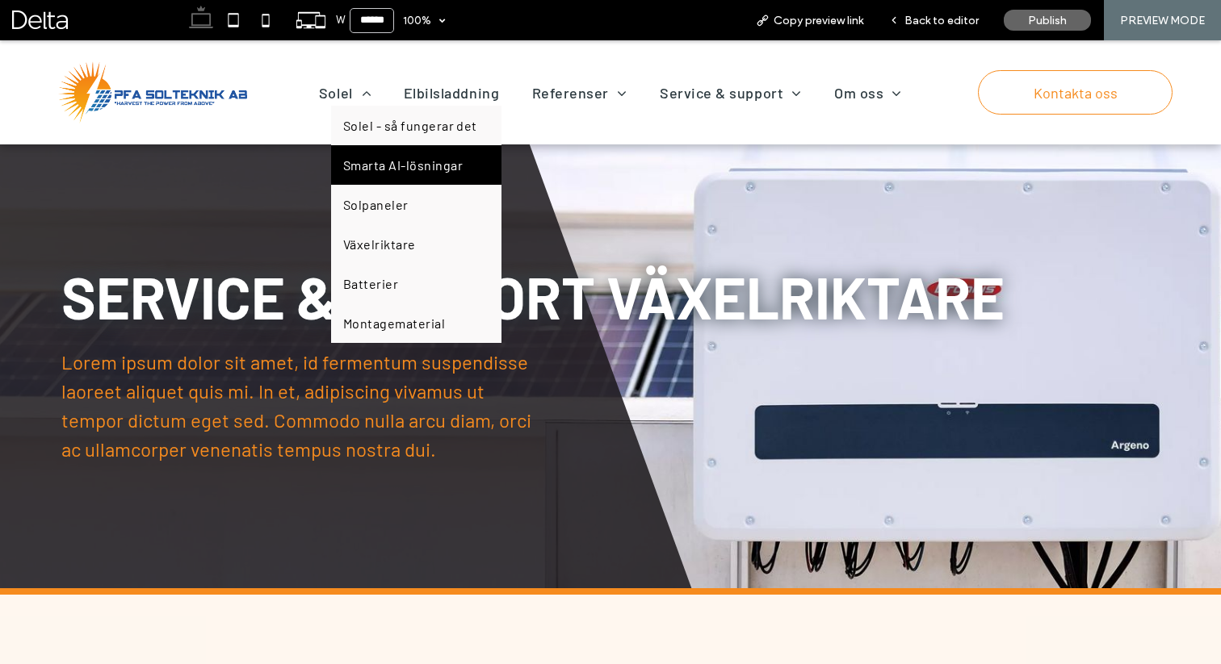
click at [371, 178] on link "Smarta AI-lösningar" at bounding box center [416, 165] width 170 height 40
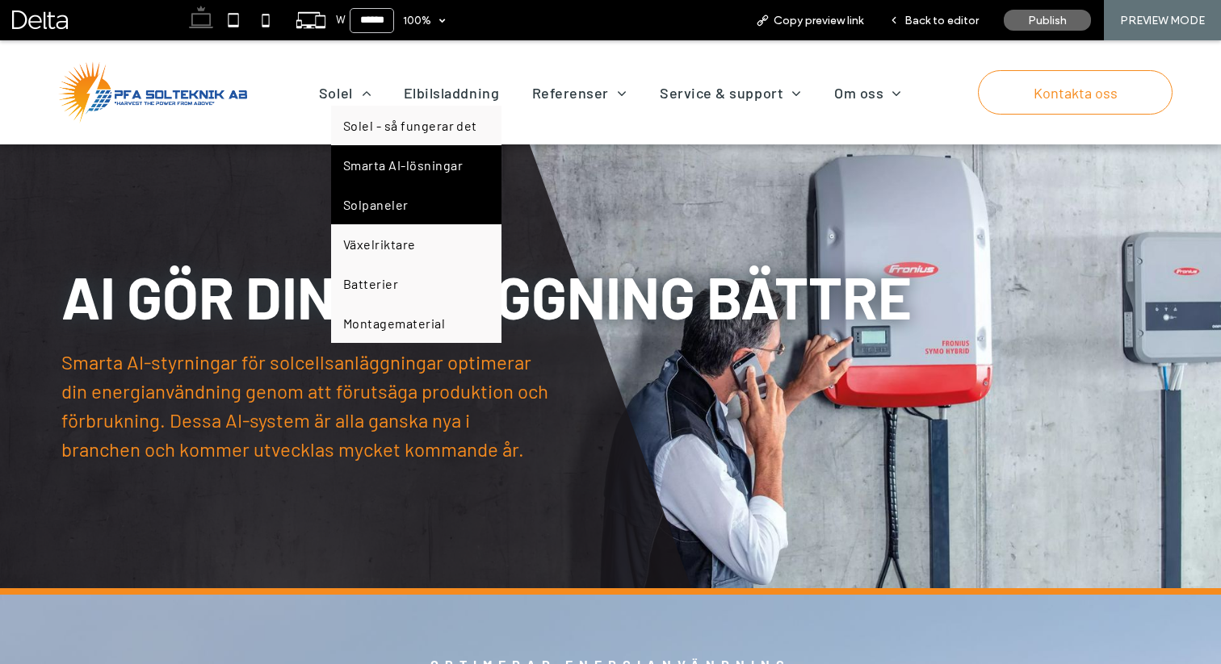
click at [358, 195] on link "Solpaneler" at bounding box center [416, 205] width 170 height 40
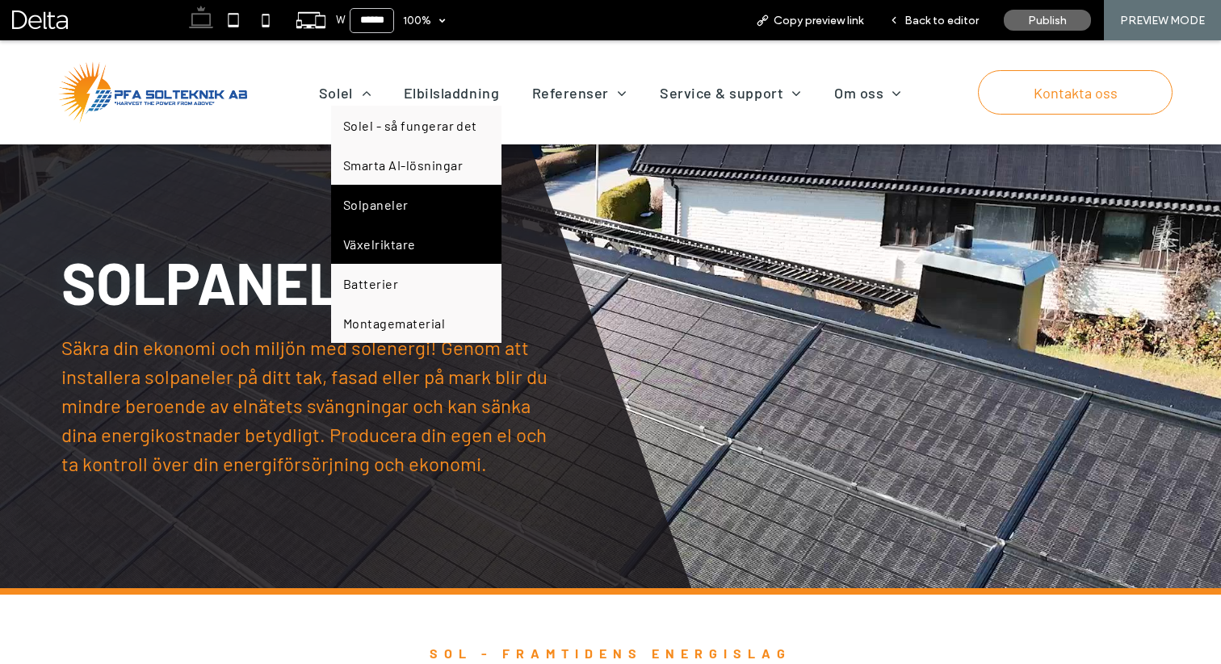
click at [347, 239] on span "Växelriktare" at bounding box center [379, 244] width 73 height 15
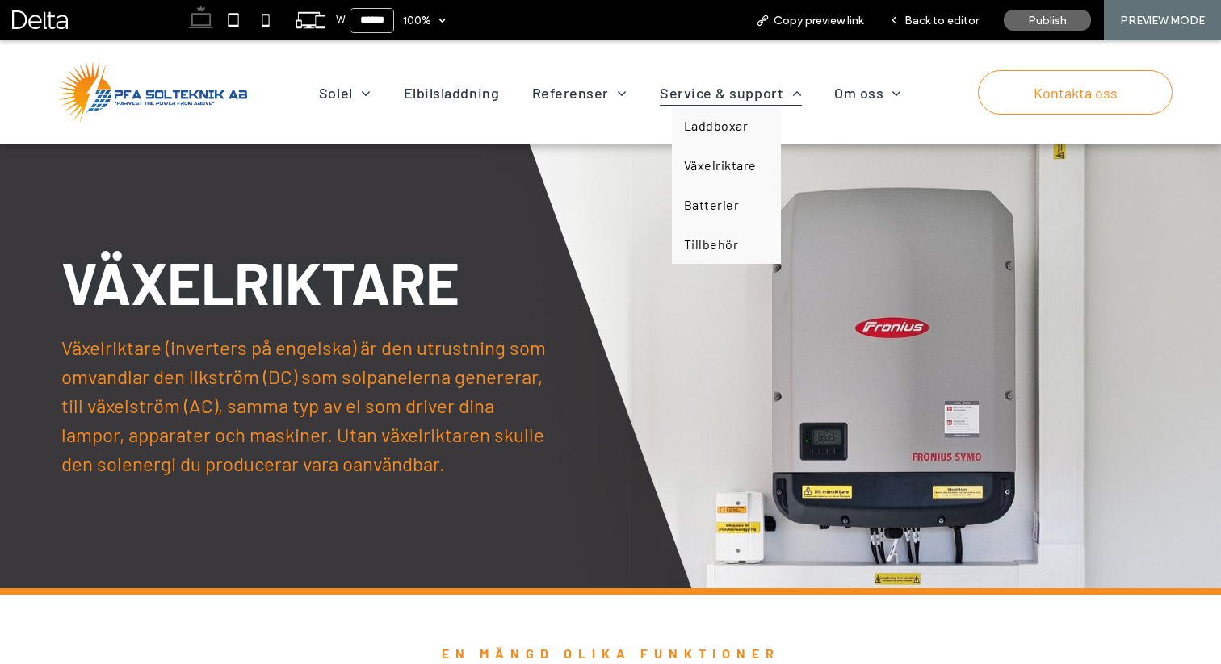
click at [734, 90] on span "Service & support" at bounding box center [731, 93] width 142 height 26
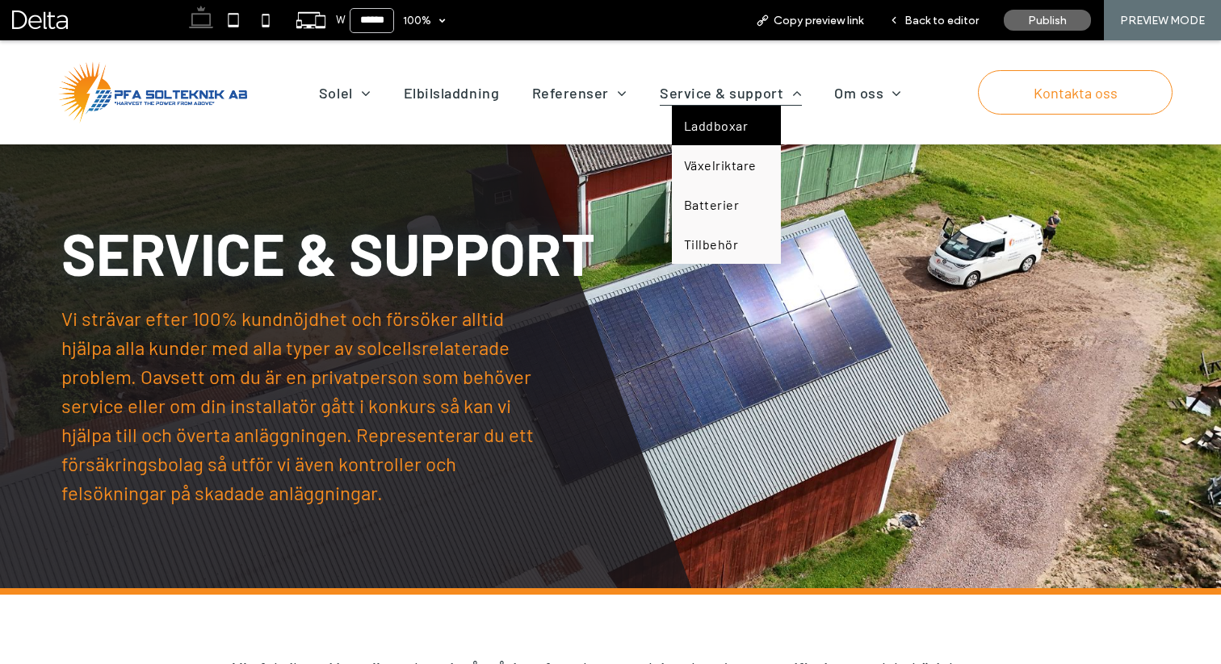
click at [712, 122] on span "Laddboxar" at bounding box center [716, 125] width 64 height 15
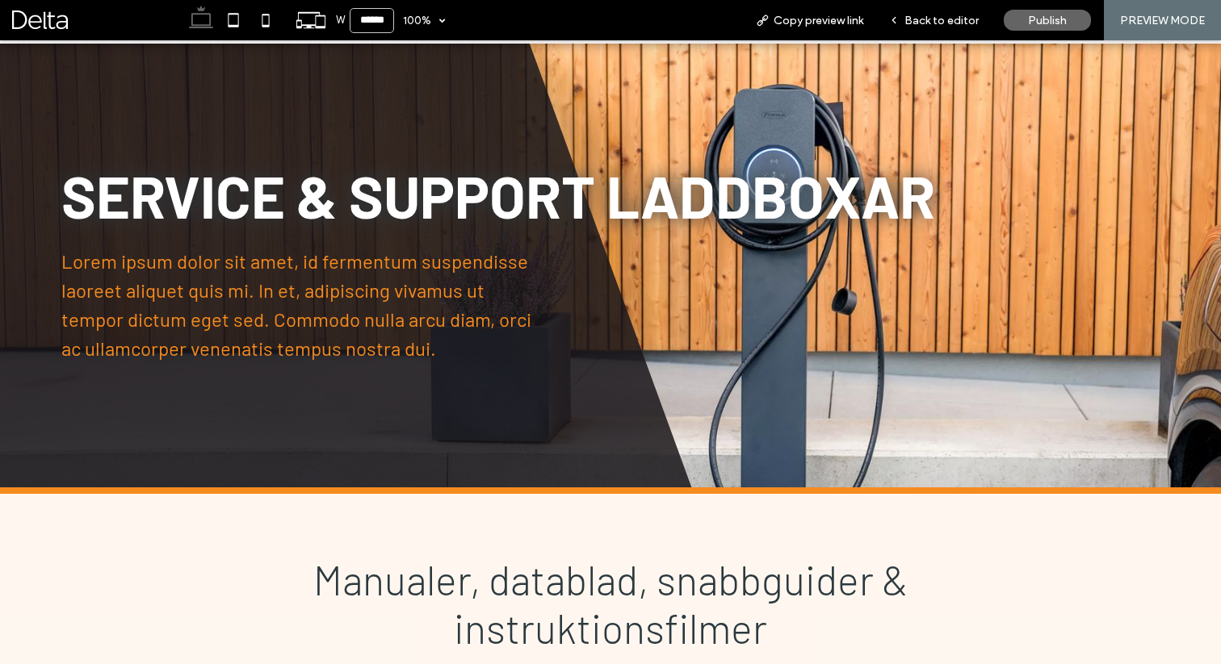
scroll to position [106, 0]
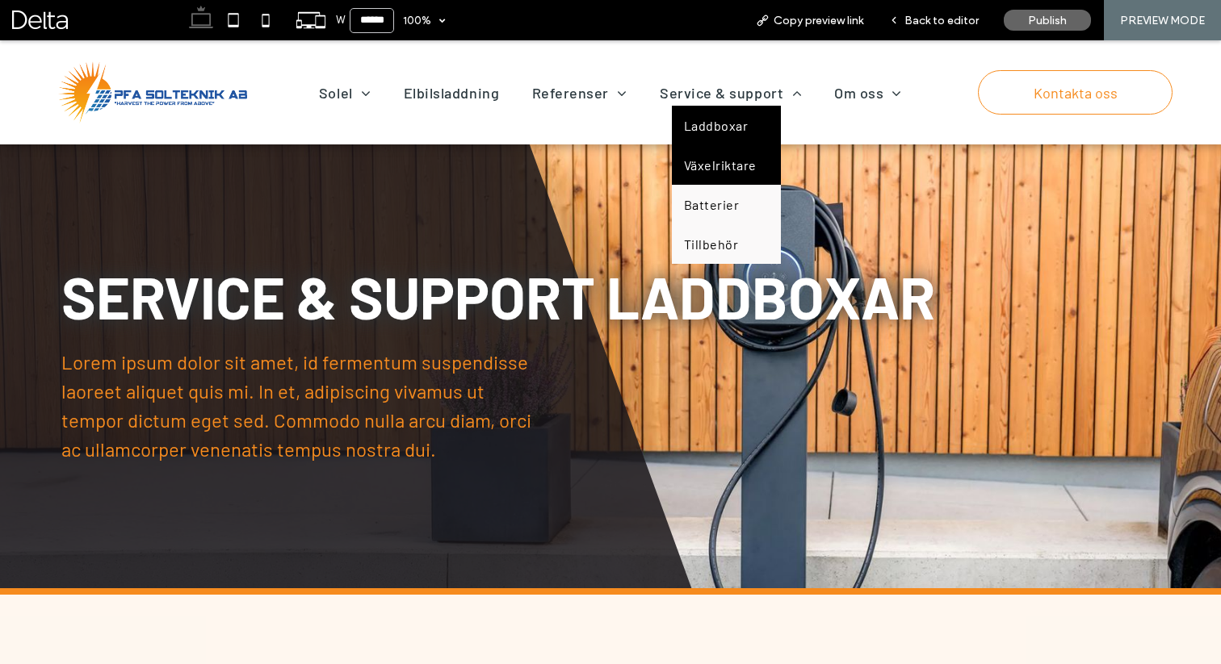
click at [710, 161] on span "Växelriktare" at bounding box center [720, 164] width 73 height 15
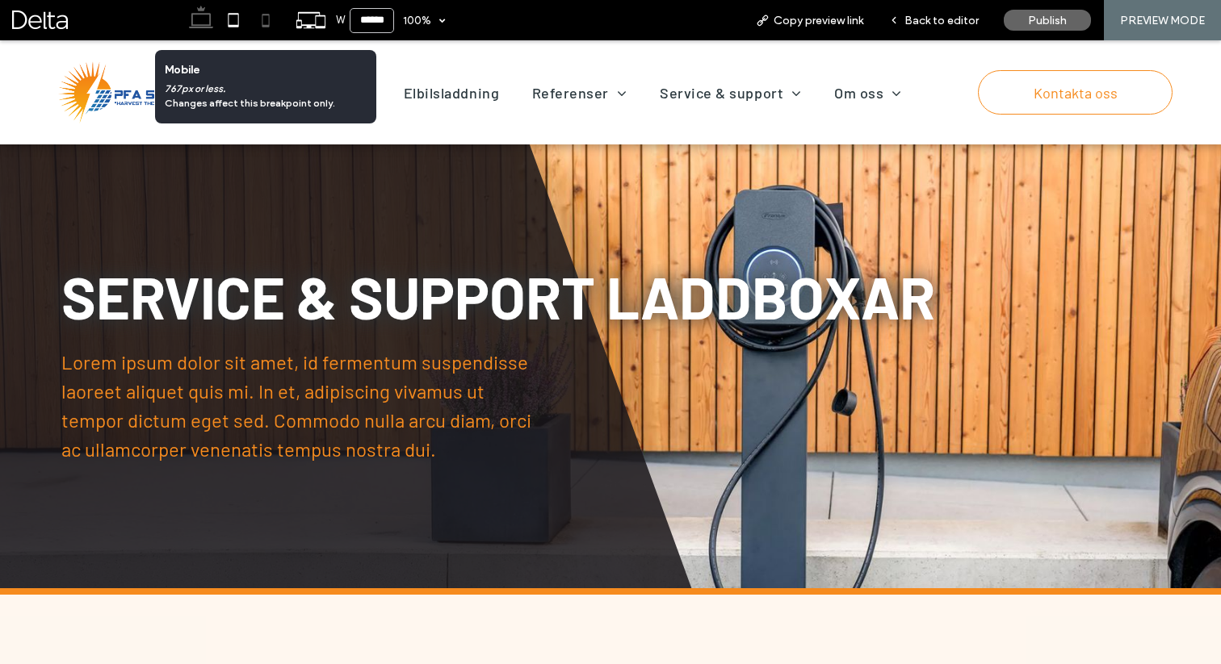
click at [269, 17] on use at bounding box center [265, 20] width 7 height 13
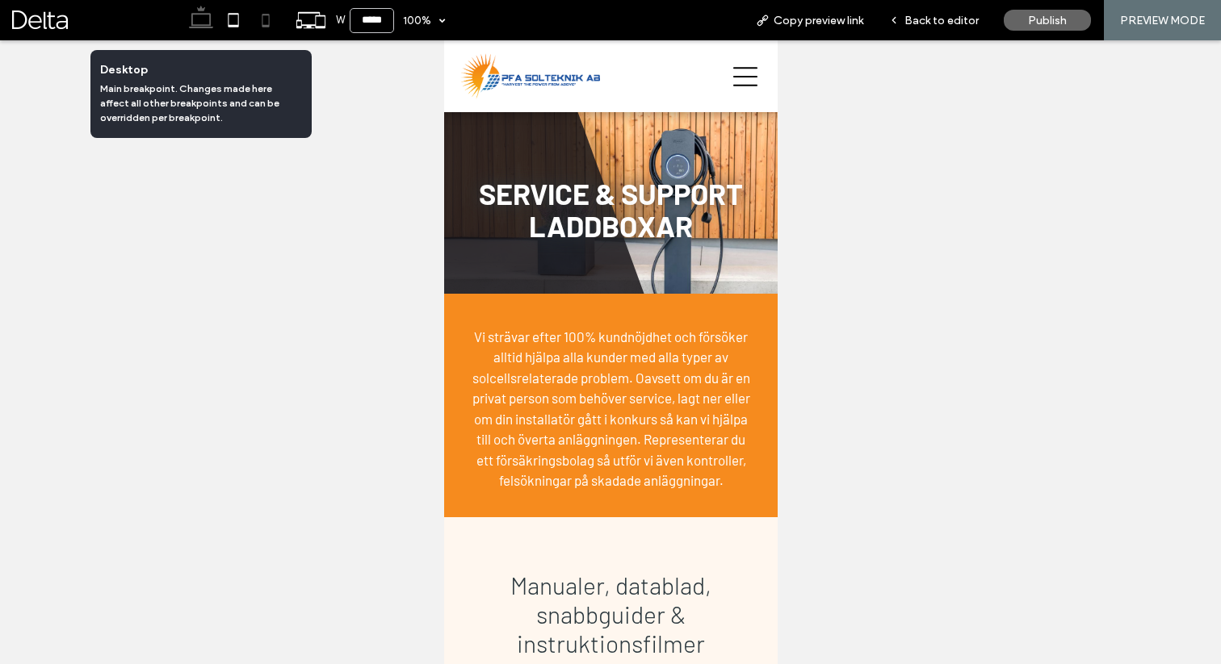
click at [207, 25] on use at bounding box center [201, 17] width 24 height 23
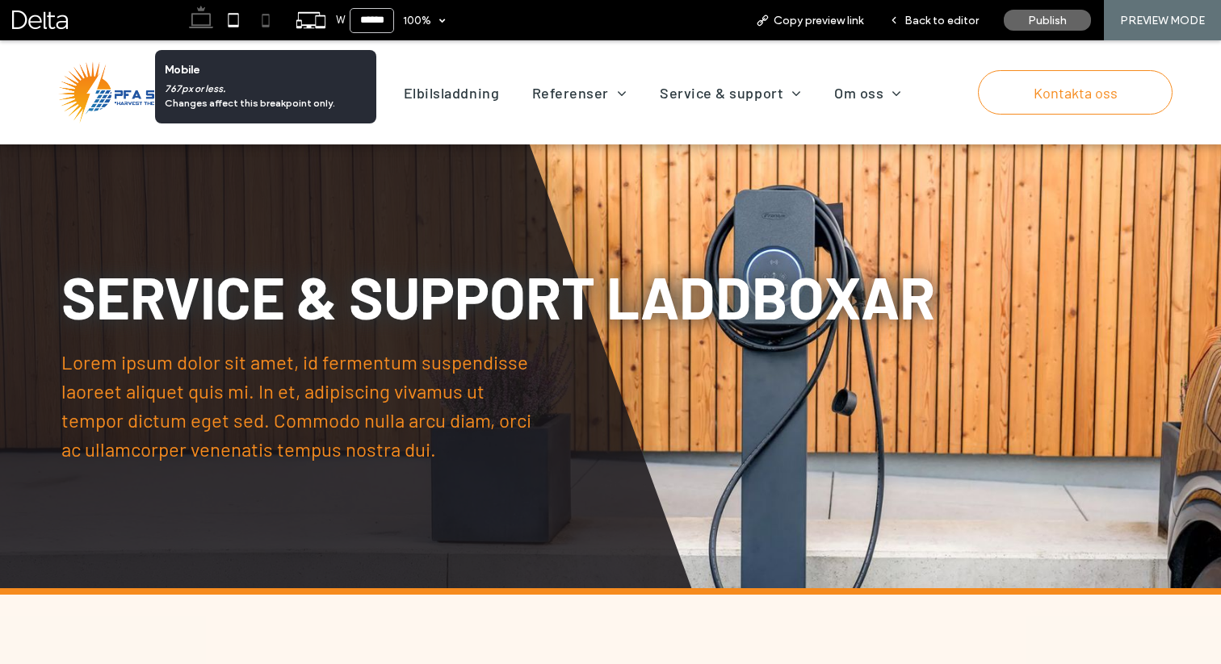
click at [270, 21] on icon at bounding box center [265, 20] width 32 height 32
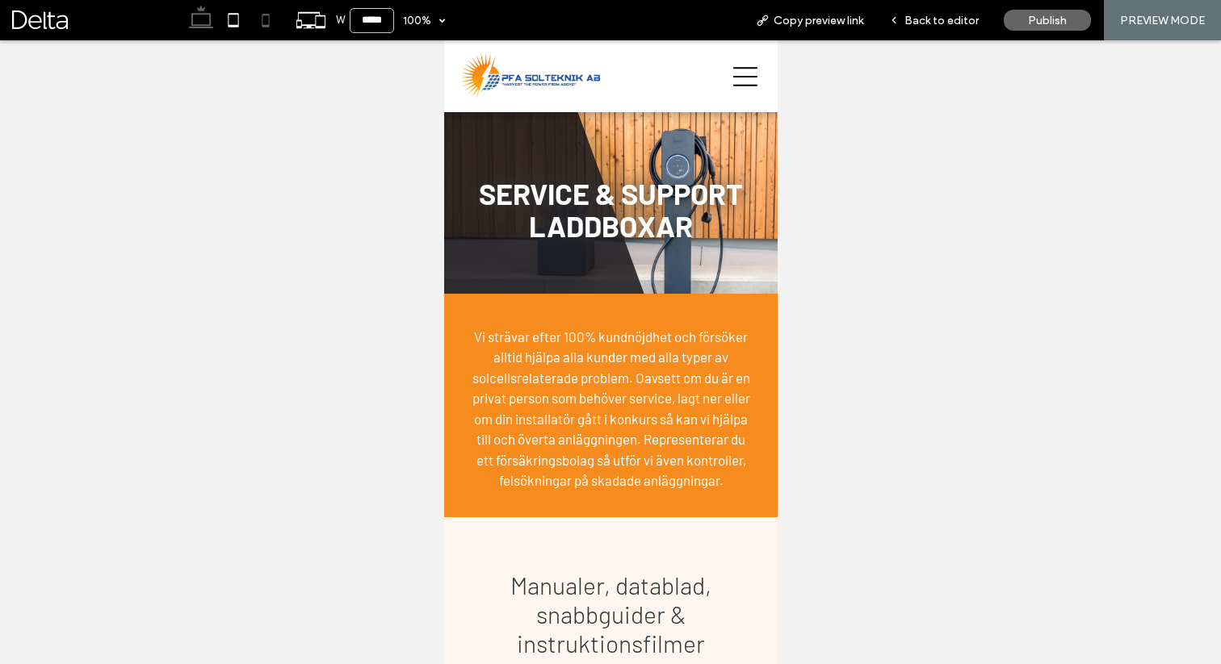
click at [199, 23] on icon at bounding box center [201, 20] width 32 height 32
type input "******"
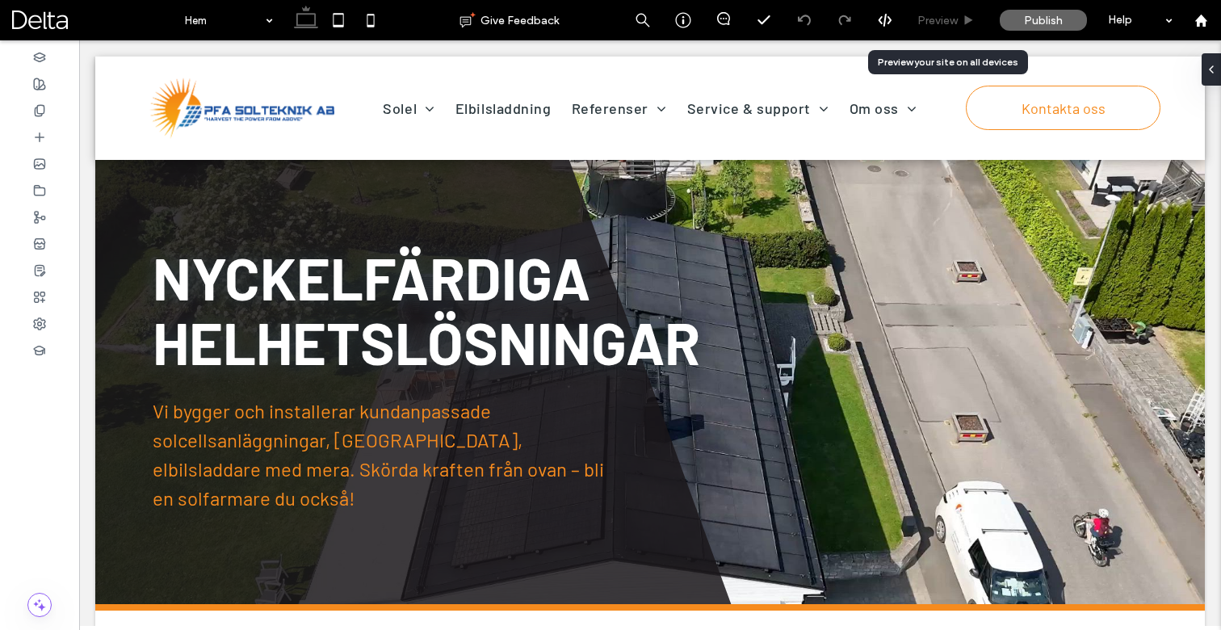
click at [939, 20] on span "Preview" at bounding box center [937, 21] width 40 height 14
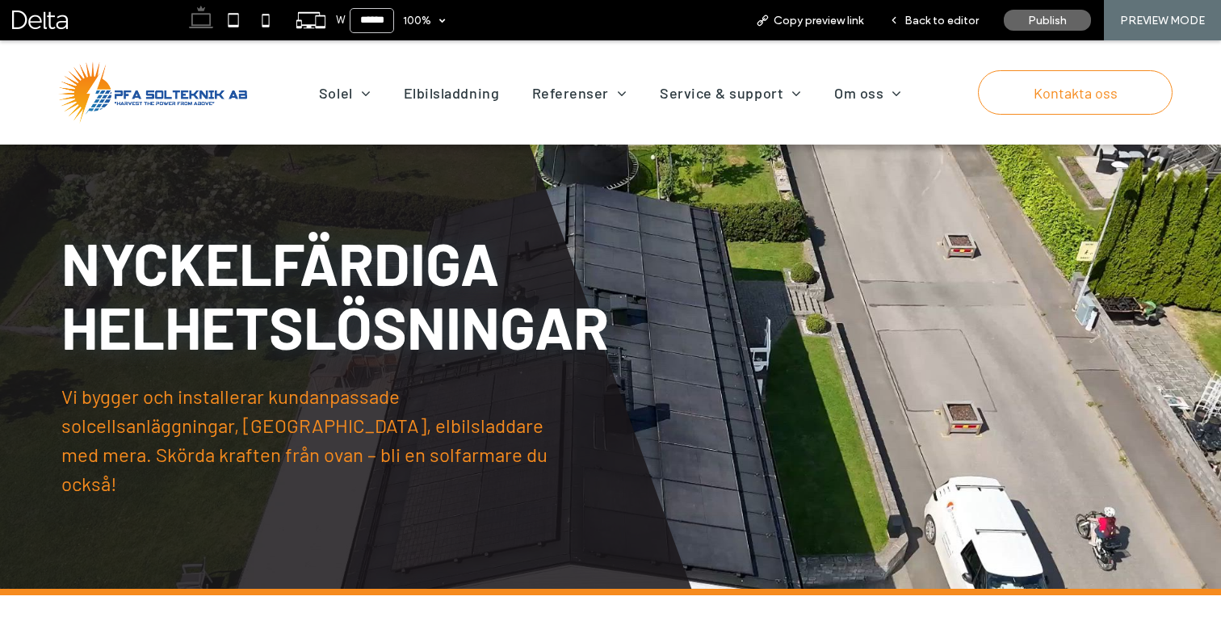
click at [52, 139] on div "Solel Solel - så fungerar det Smarta AI-lösningar Solpaneler Växelriktare Batte…" at bounding box center [610, 92] width 1221 height 104
